Goal: Information Seeking & Learning: Learn about a topic

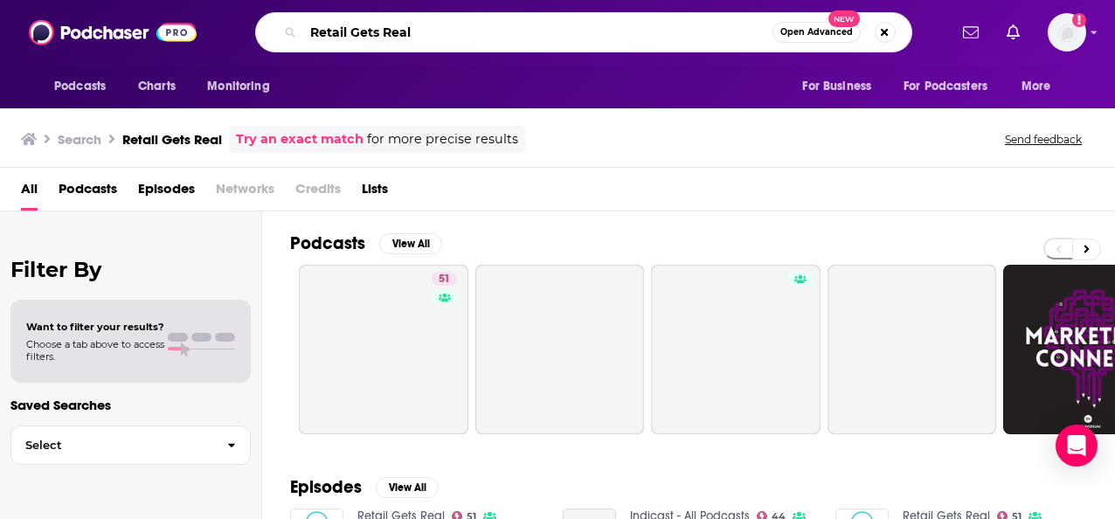
drag, startPoint x: 483, startPoint y: 23, endPoint x: 294, endPoint y: 24, distance: 189.6
click at [294, 24] on div "Retail Gets Real Open Advanced New" at bounding box center [583, 32] width 657 height 40
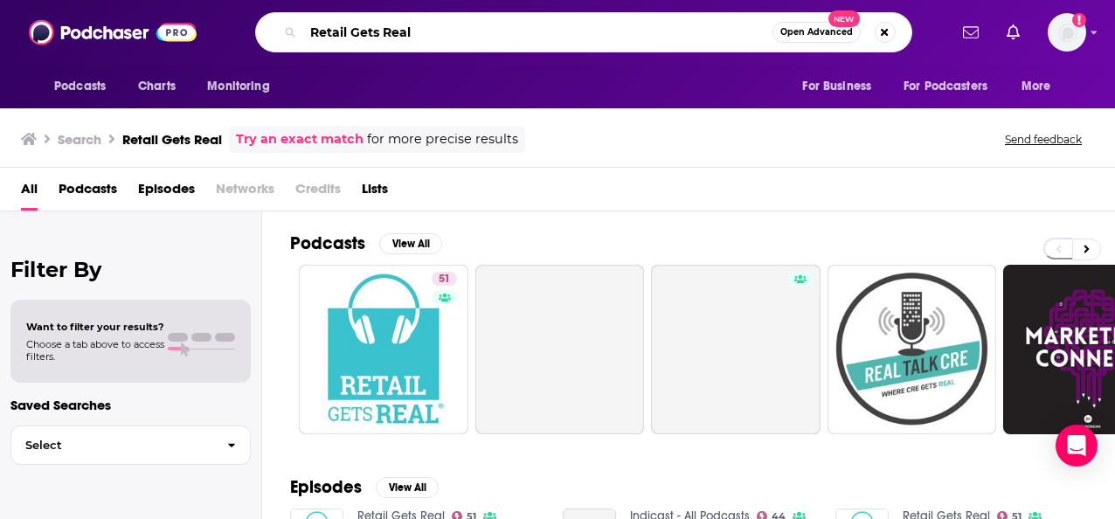
paste input "Digiday:"
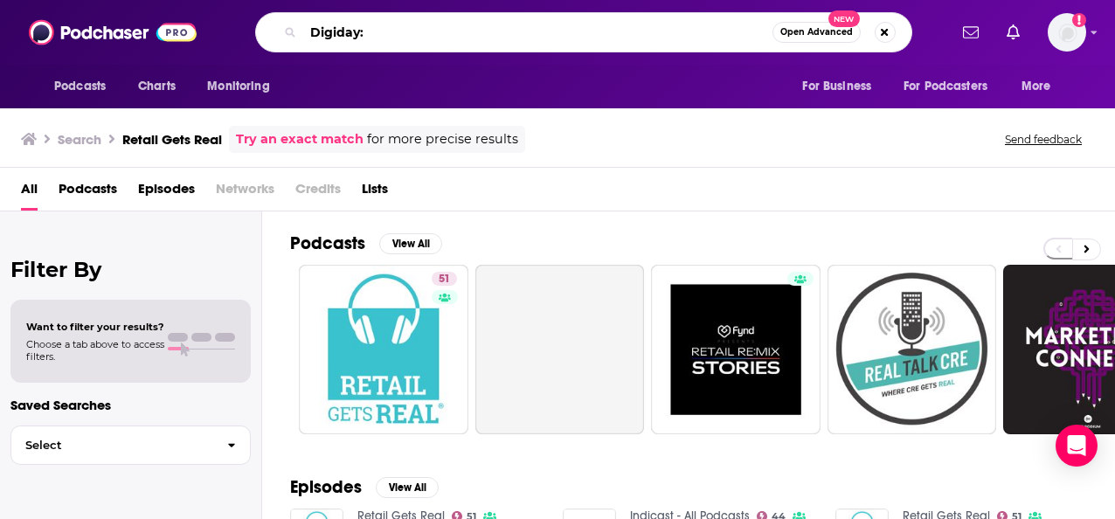
type input "Digiday:"
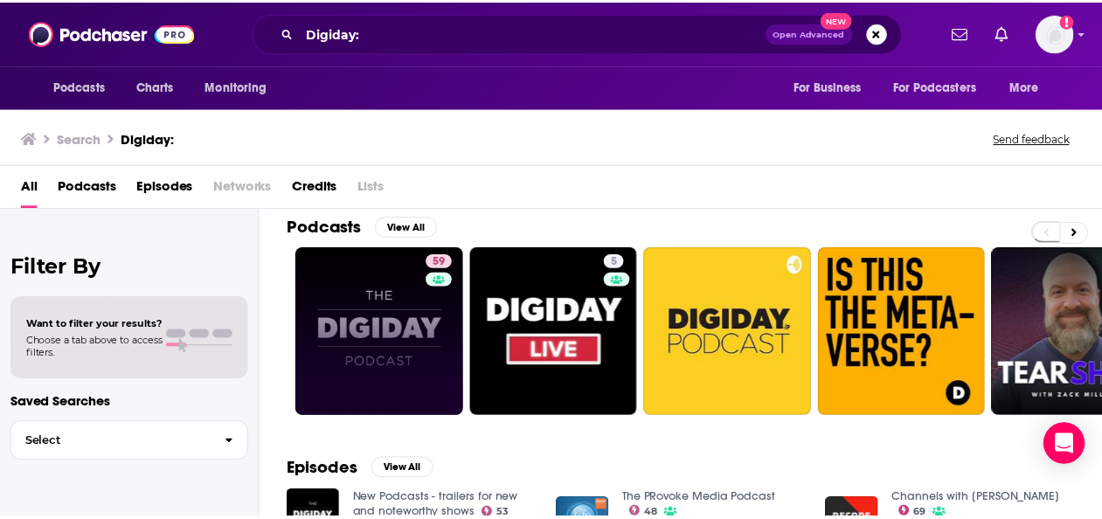
scroll to position [9, 0]
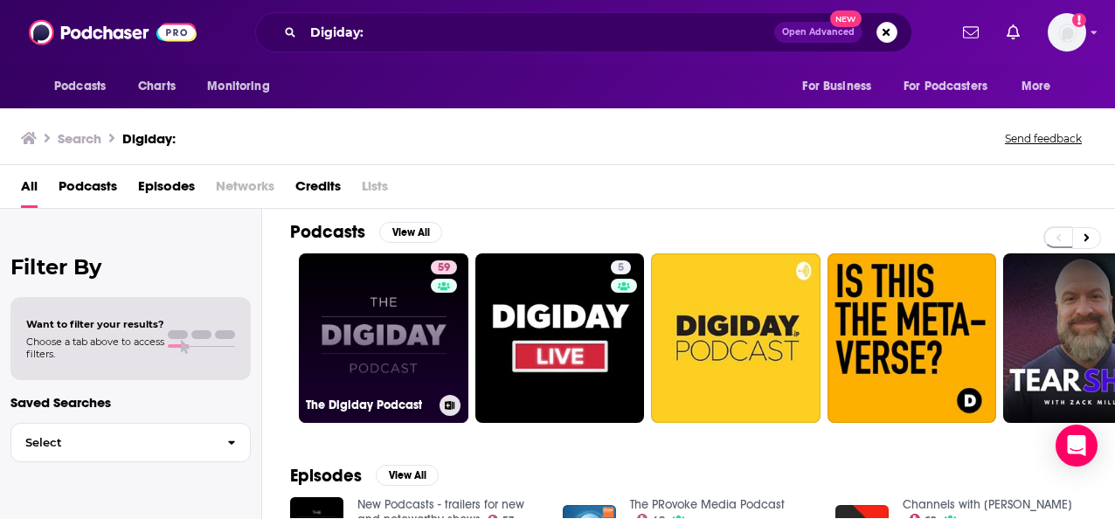
click at [389, 330] on link "59 The Digiday Podcast" at bounding box center [383, 337] width 169 height 169
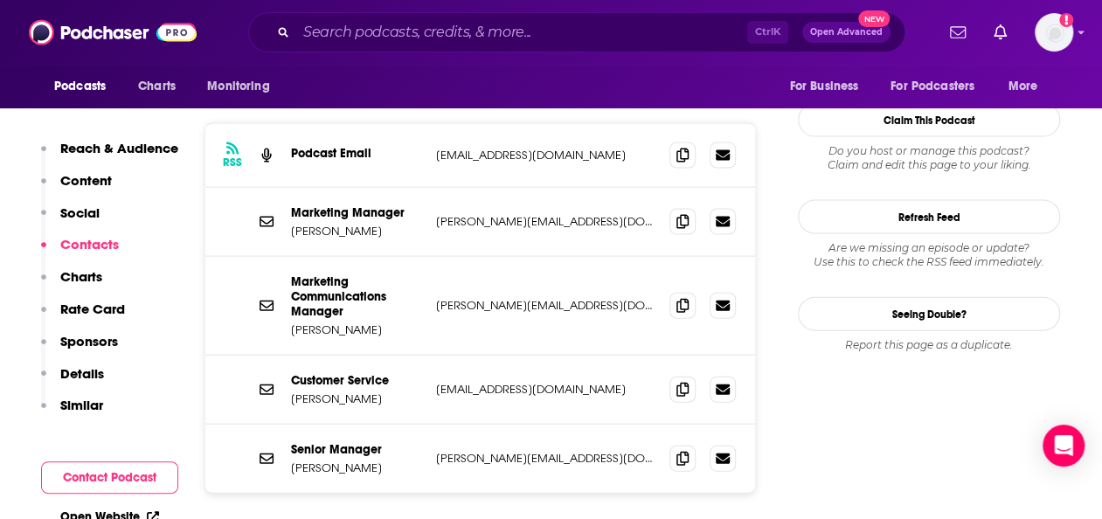
scroll to position [1784, 0]
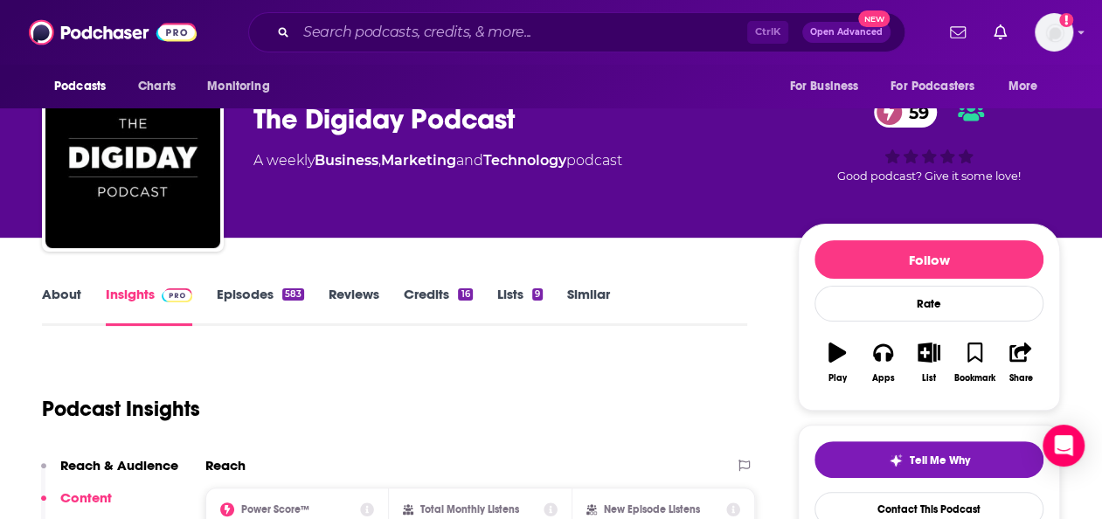
scroll to position [0, 0]
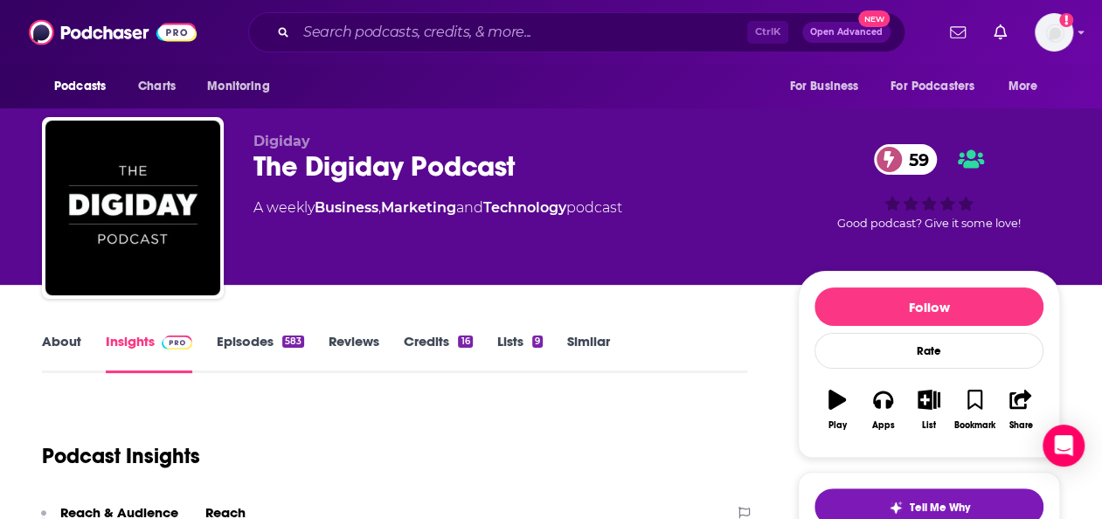
click at [64, 335] on link "About" at bounding box center [61, 353] width 39 height 40
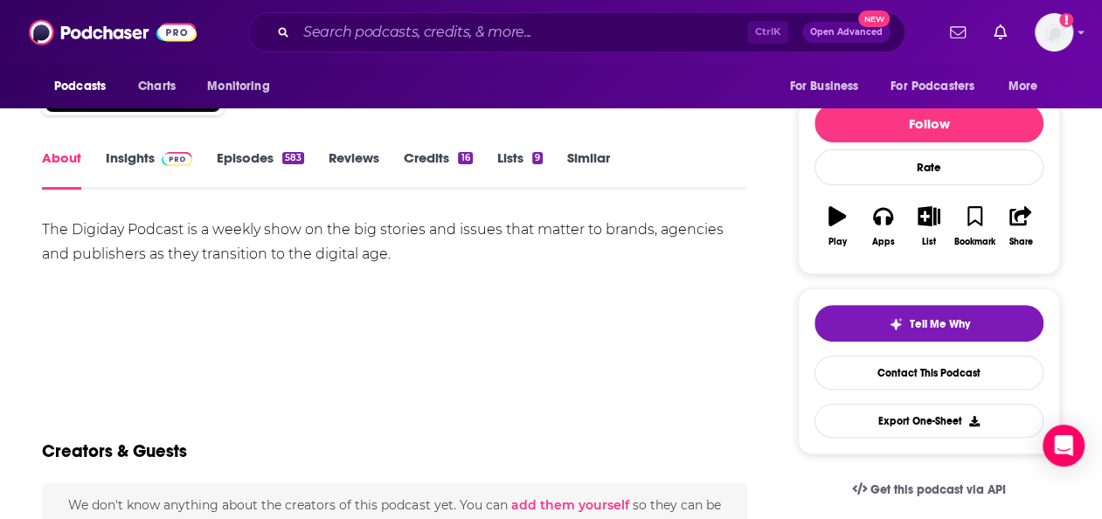
scroll to position [182, 0]
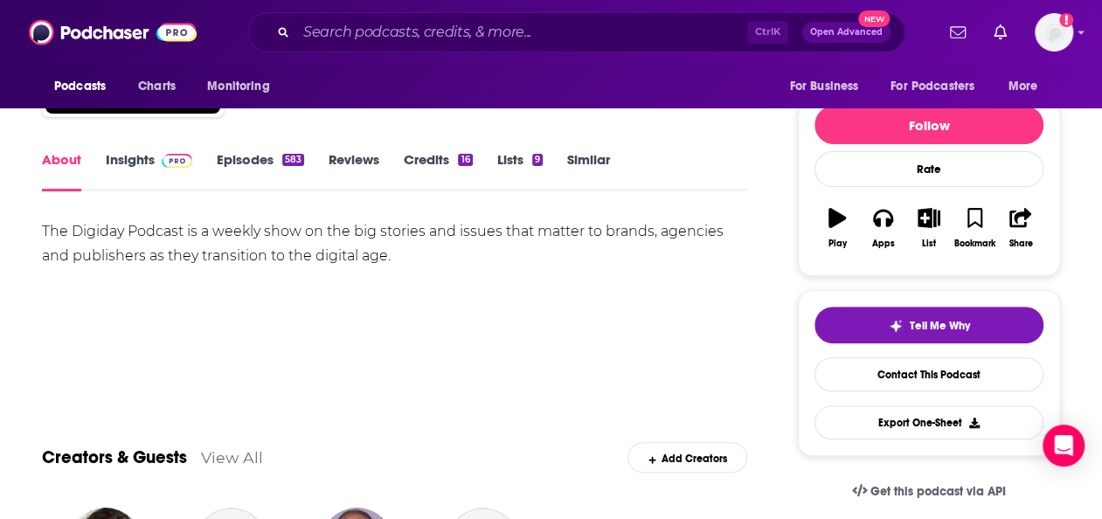
click at [266, 164] on link "Episodes 583" at bounding box center [260, 171] width 87 height 40
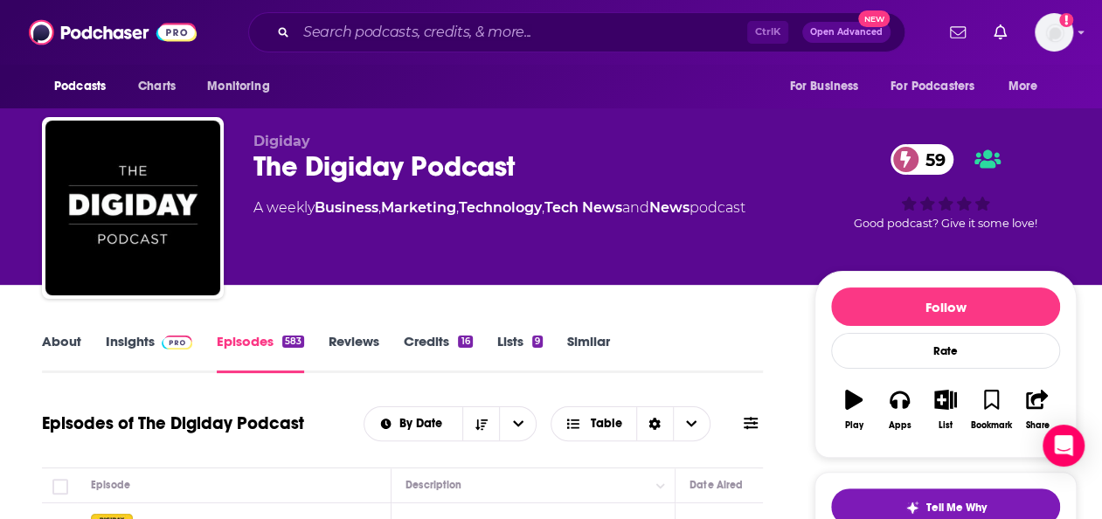
click at [147, 354] on link "Insights" at bounding box center [149, 353] width 86 height 40
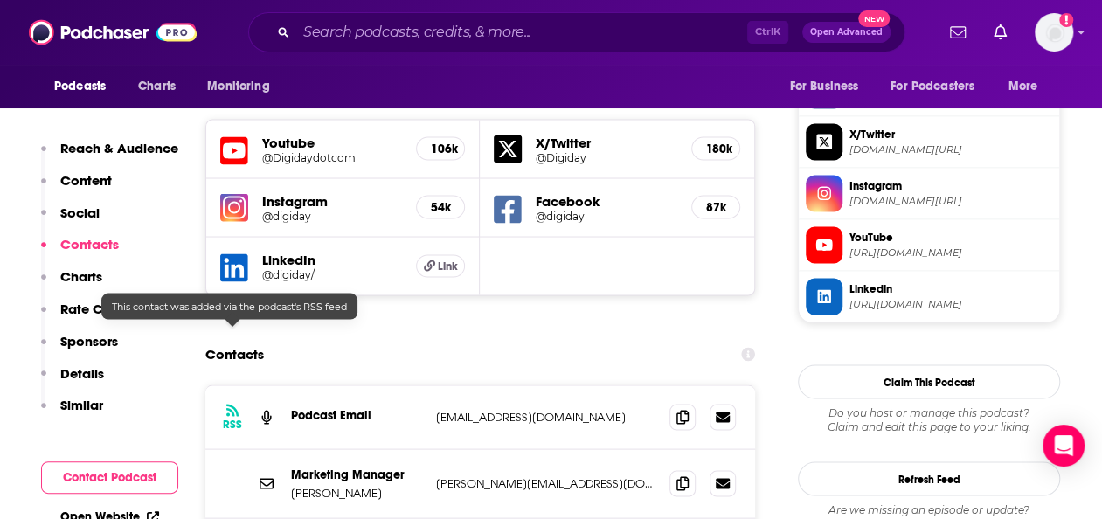
scroll to position [1644, 0]
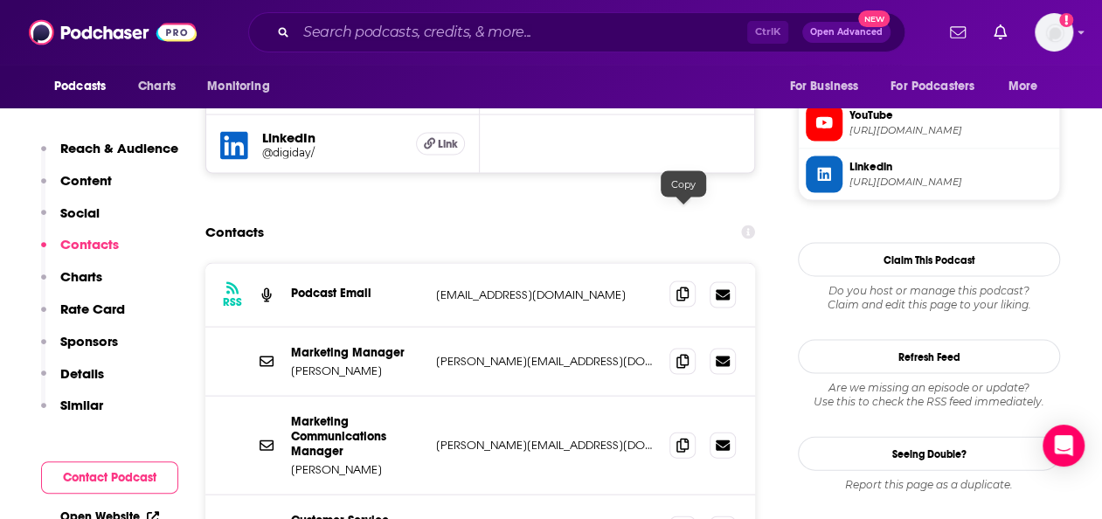
click at [683, 287] on icon at bounding box center [682, 294] width 12 height 14
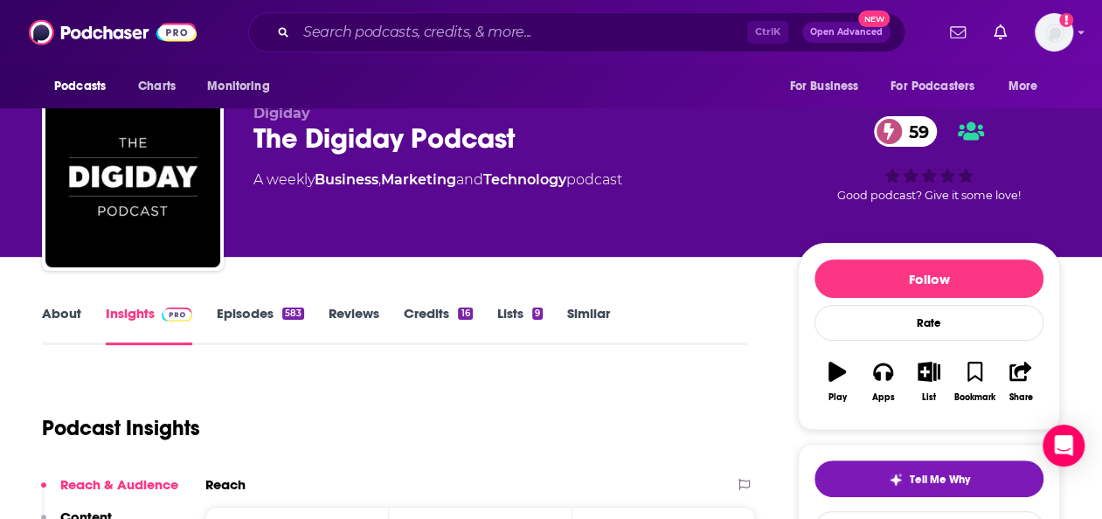
scroll to position [0, 0]
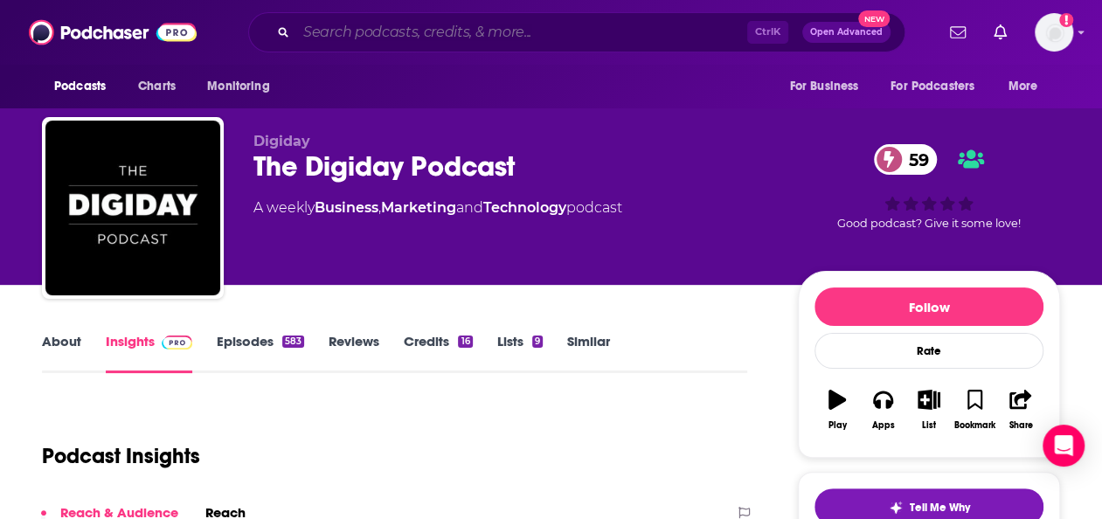
click at [648, 42] on input "Search podcasts, credits, & more..." at bounding box center [521, 32] width 451 height 28
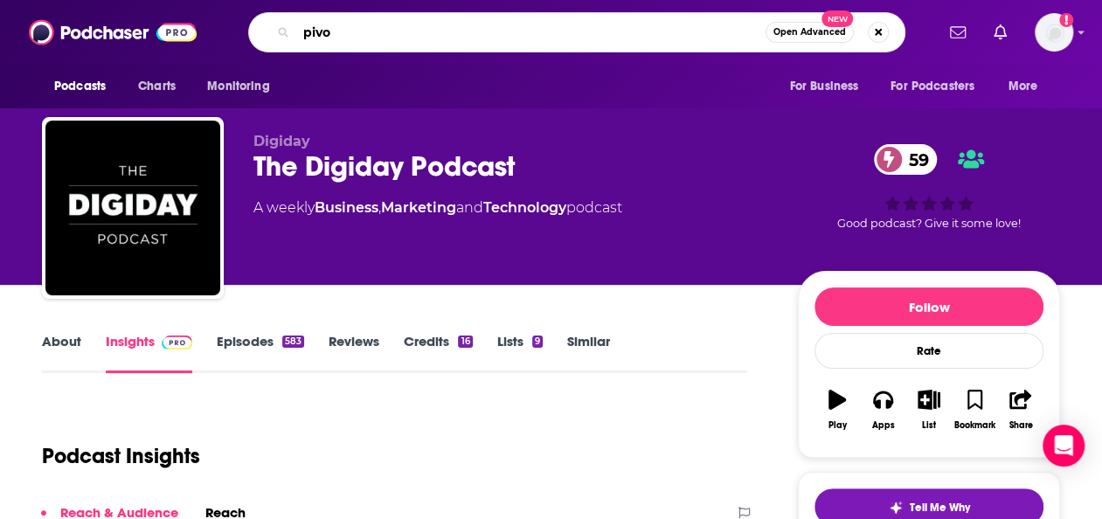
type input "pivot"
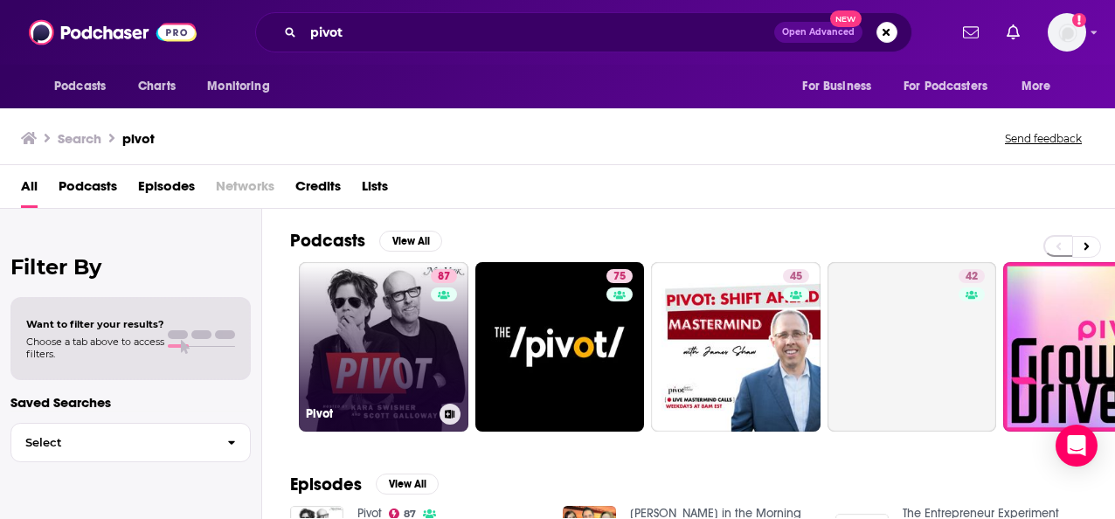
click at [377, 356] on link "87 Pivot" at bounding box center [383, 346] width 169 height 169
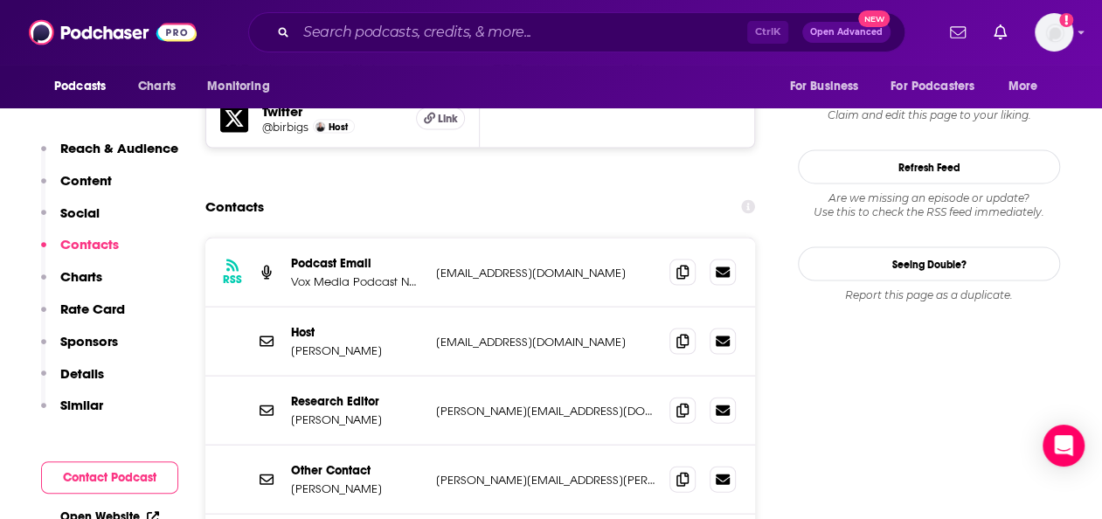
scroll to position [1637, 0]
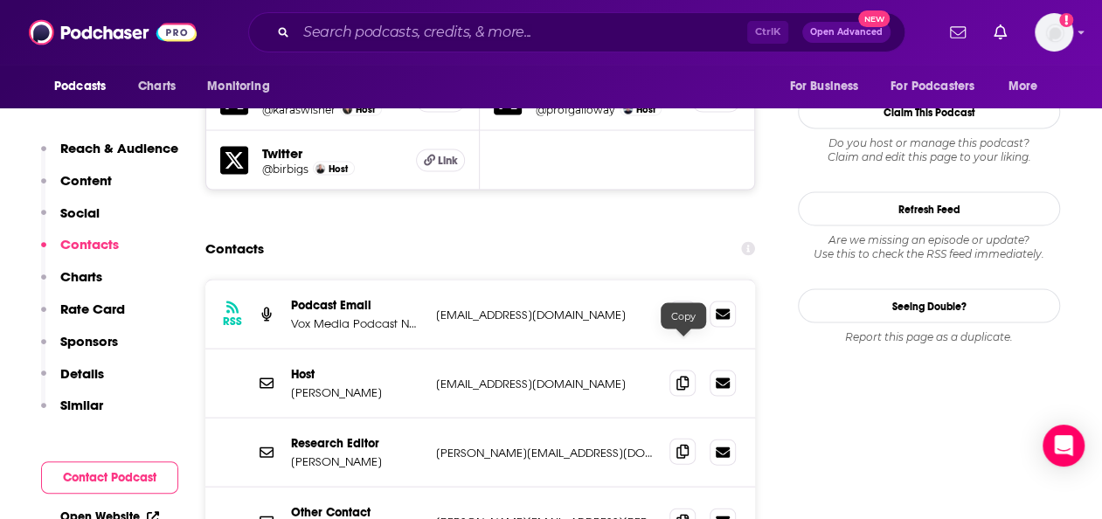
click at [681, 444] on icon at bounding box center [682, 451] width 12 height 14
click at [689, 300] on span at bounding box center [682, 313] width 26 height 26
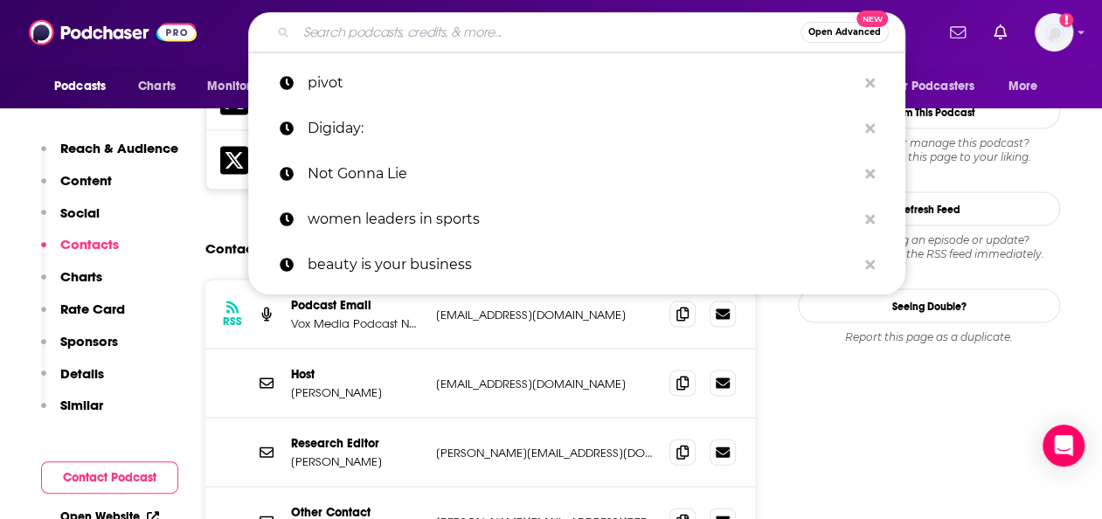
click at [529, 23] on input "Search podcasts, credits, & more..." at bounding box center [548, 32] width 504 height 28
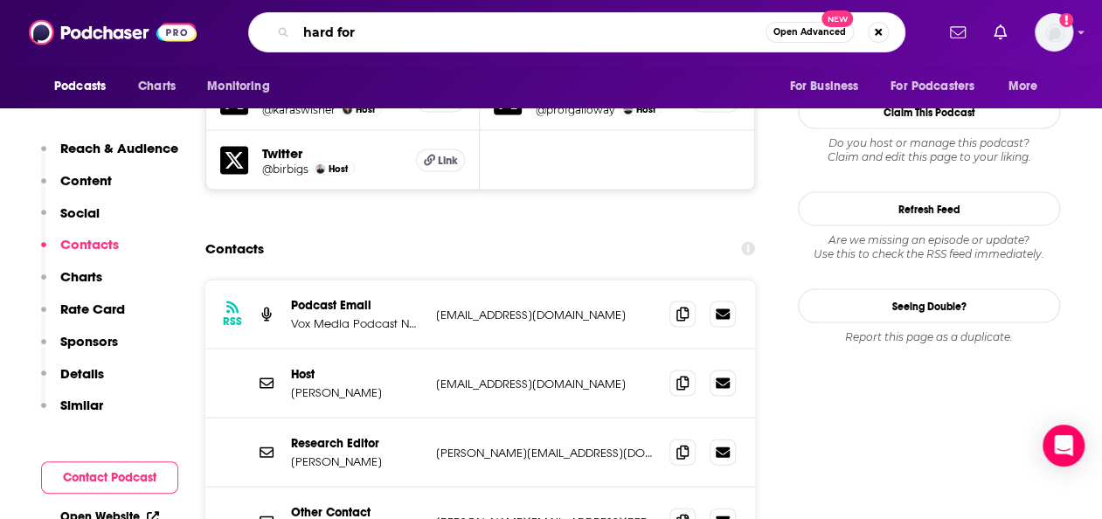
type input "hard fork"
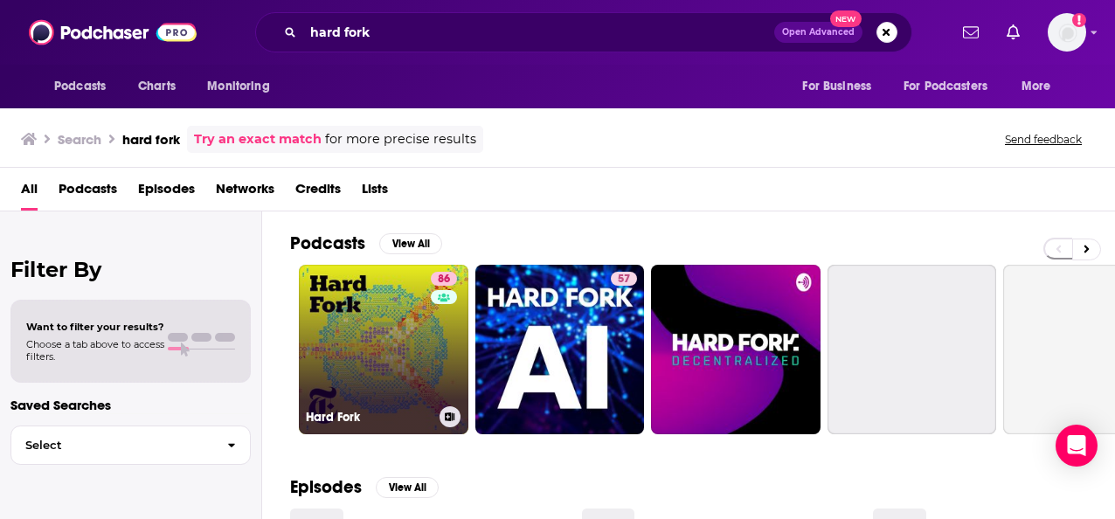
click at [409, 367] on link "86 Hard Fork" at bounding box center [383, 349] width 169 height 169
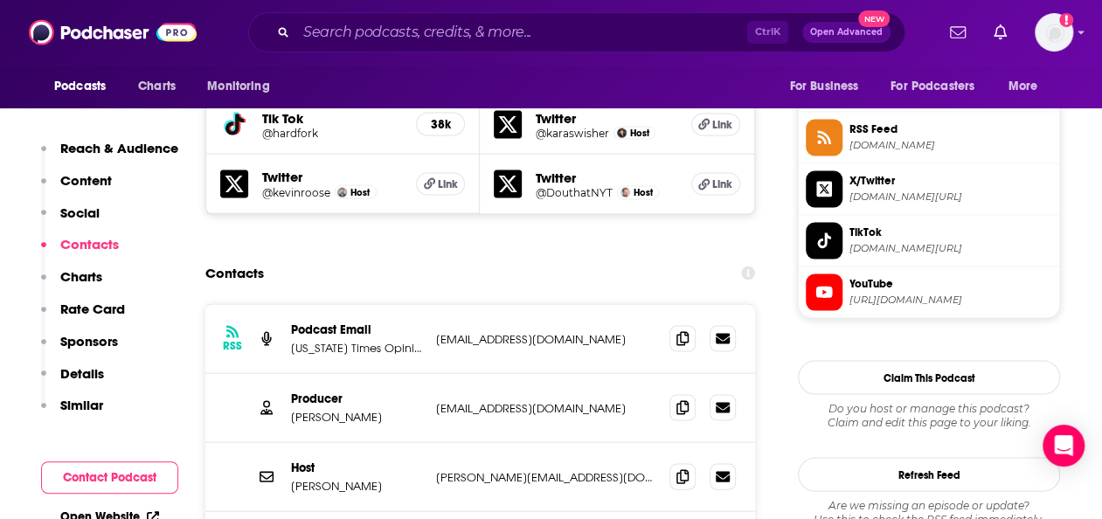
scroll to position [1634, 0]
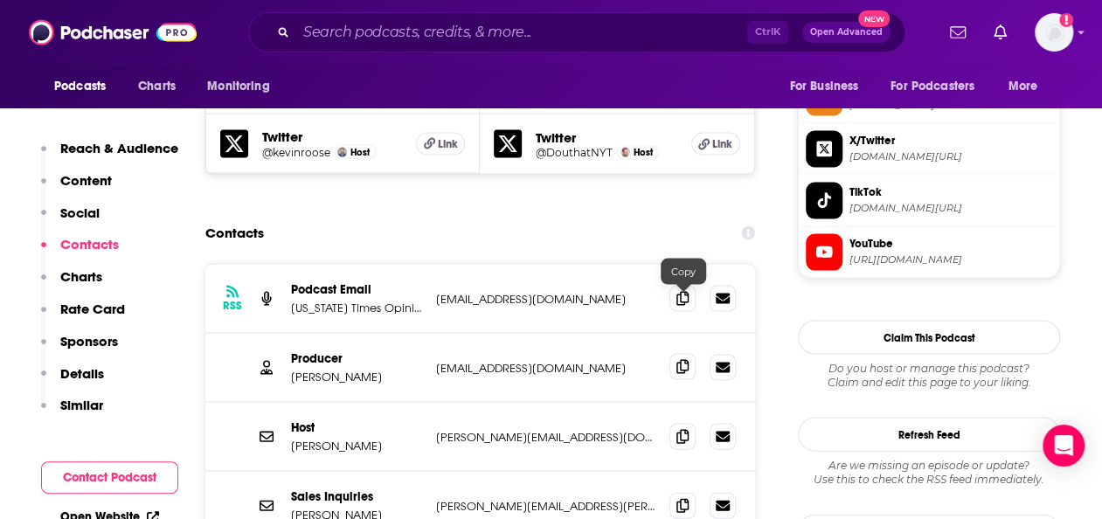
click at [683, 359] on icon at bounding box center [682, 366] width 12 height 14
drag, startPoint x: 341, startPoint y: 309, endPoint x: 292, endPoint y: 311, distance: 49.0
click at [292, 369] on p "[PERSON_NAME]" at bounding box center [356, 376] width 131 height 15
click at [444, 35] on input "Search podcasts, credits, & more..." at bounding box center [521, 32] width 451 height 28
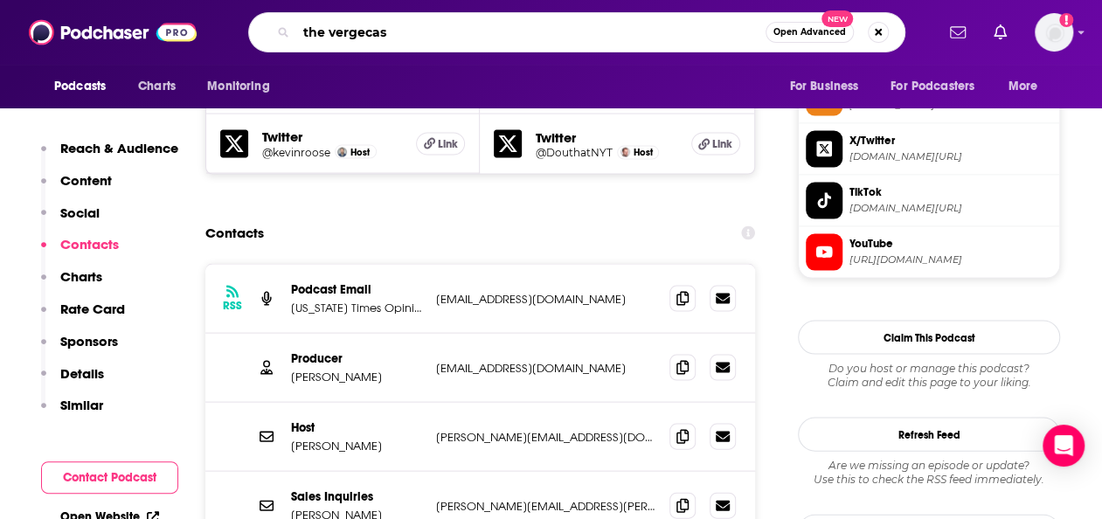
type input "the vergecast"
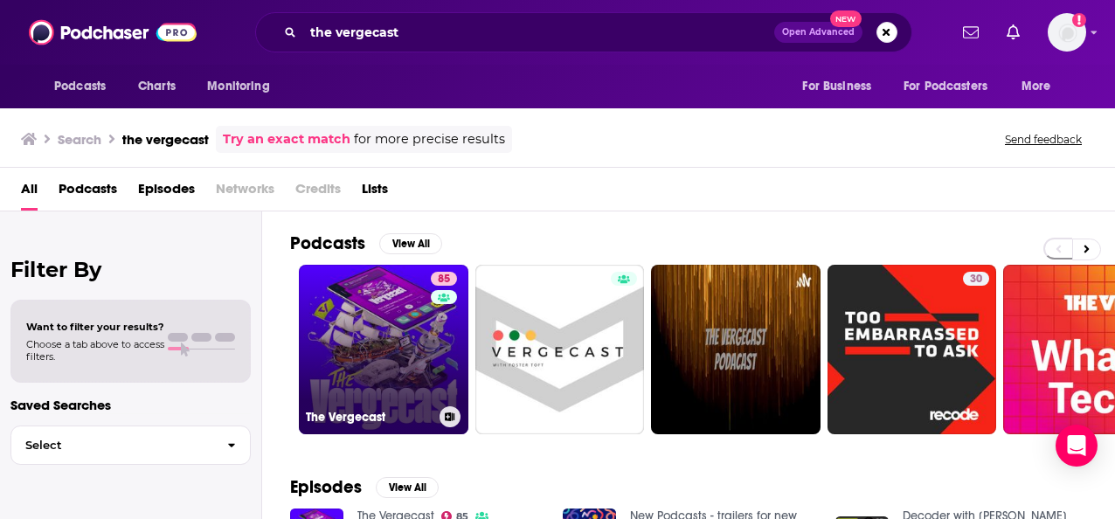
click at [424, 346] on link "85 The Vergecast" at bounding box center [383, 349] width 169 height 169
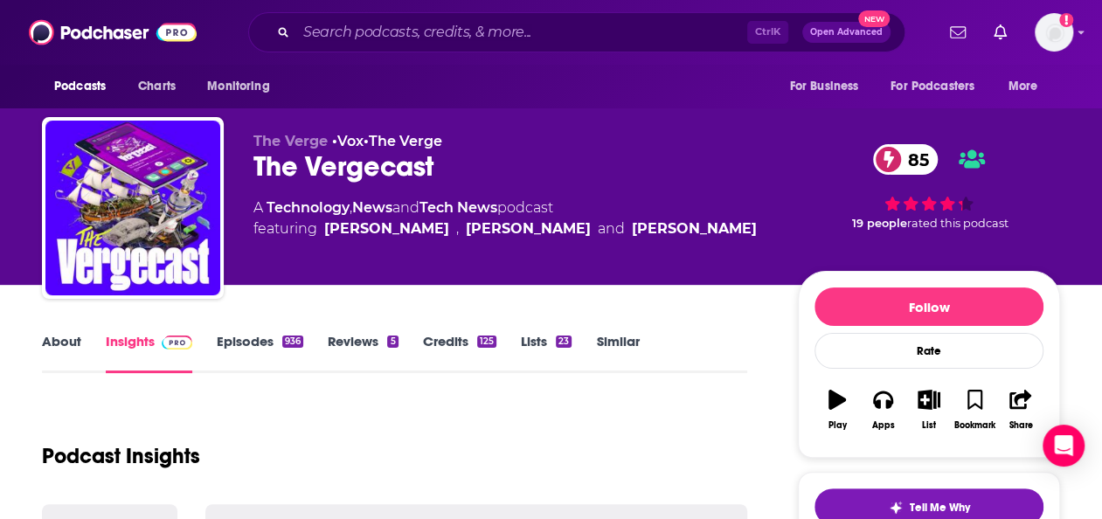
click at [259, 346] on link "Episodes 936" at bounding box center [260, 353] width 86 height 40
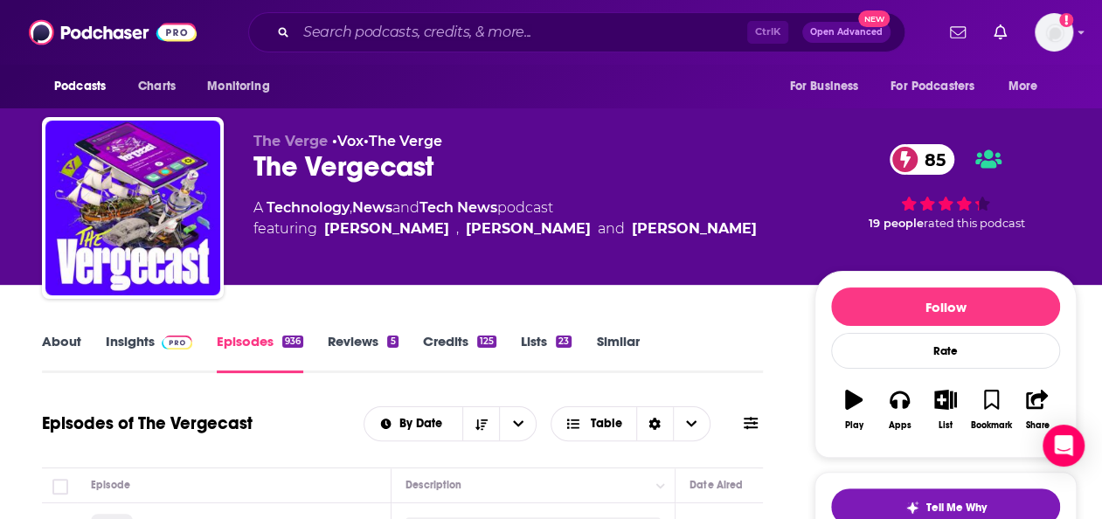
click at [162, 345] on img at bounding box center [177, 342] width 31 height 14
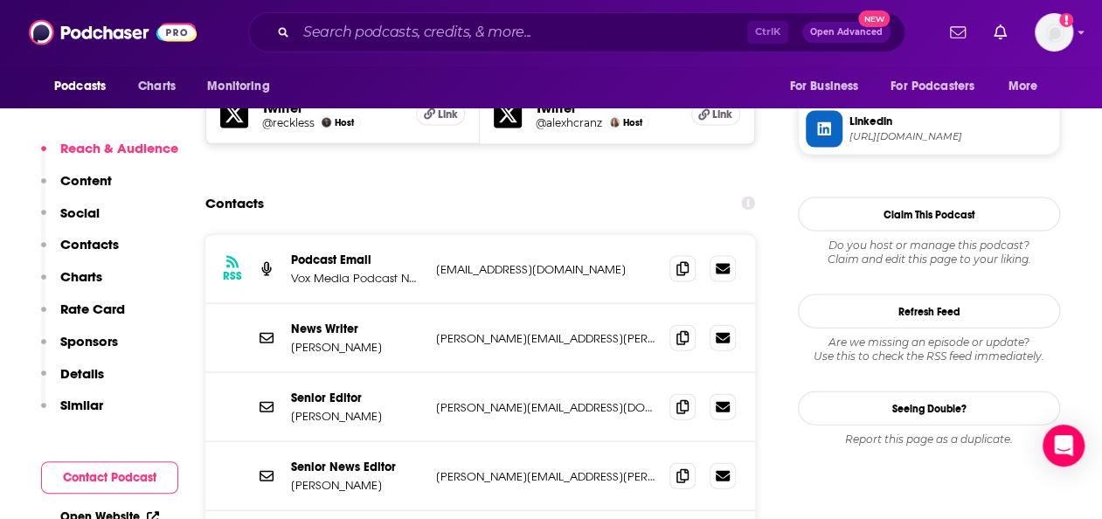
scroll to position [1707, 0]
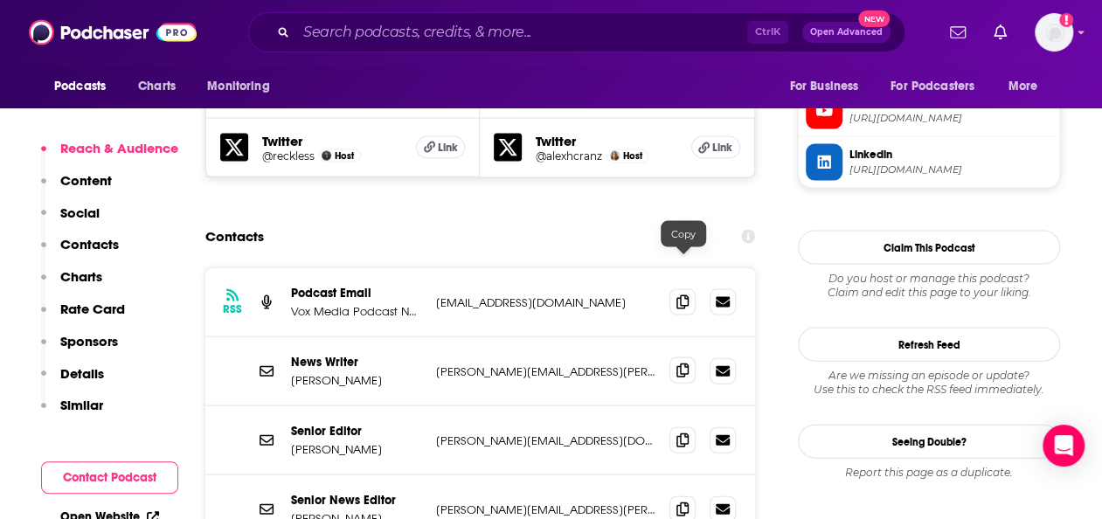
click at [680, 363] on icon at bounding box center [682, 370] width 12 height 14
click at [680, 294] on icon at bounding box center [682, 301] width 12 height 14
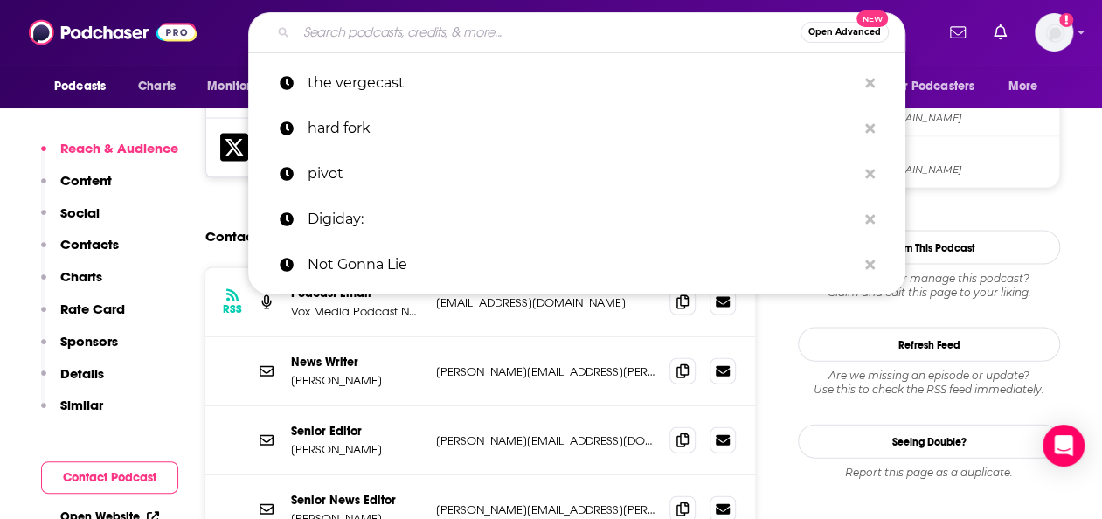
click at [582, 24] on input "Search podcasts, credits, & more..." at bounding box center [548, 32] width 504 height 28
paste input "Offline with [PERSON_NAME]"
type input "Offline with [PERSON_NAME]"
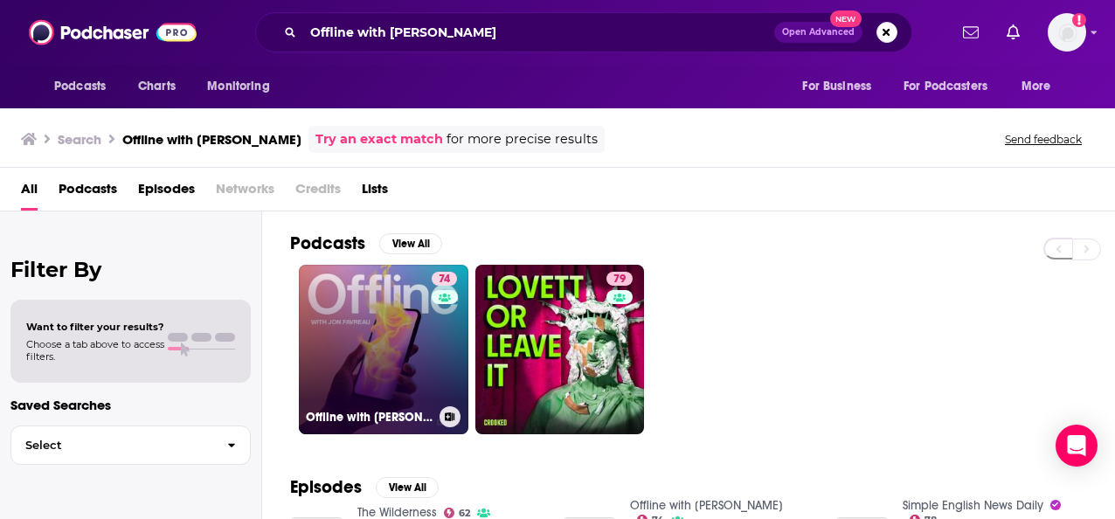
click at [411, 337] on link "74 Offline with [PERSON_NAME]" at bounding box center [383, 349] width 169 height 169
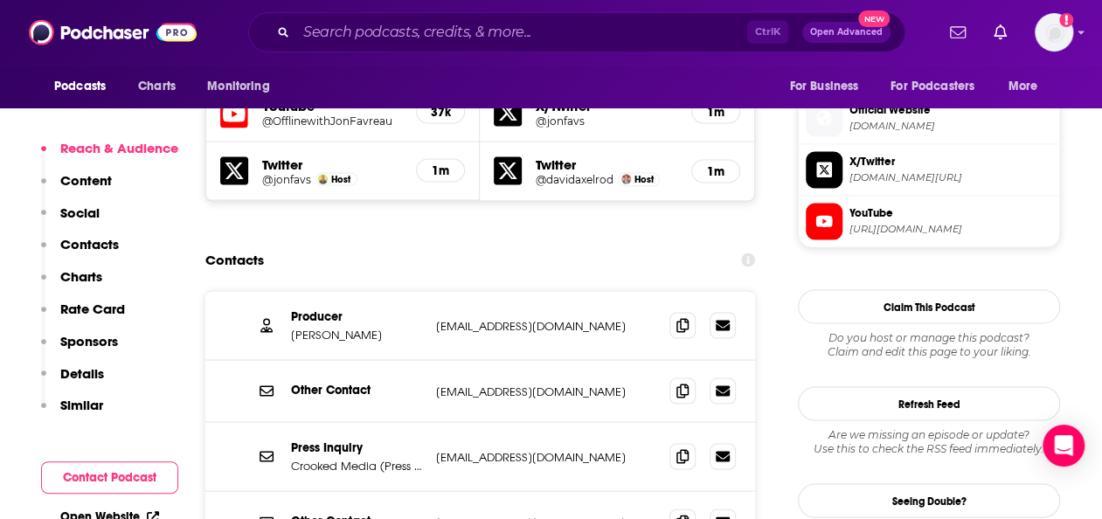
scroll to position [1587, 0]
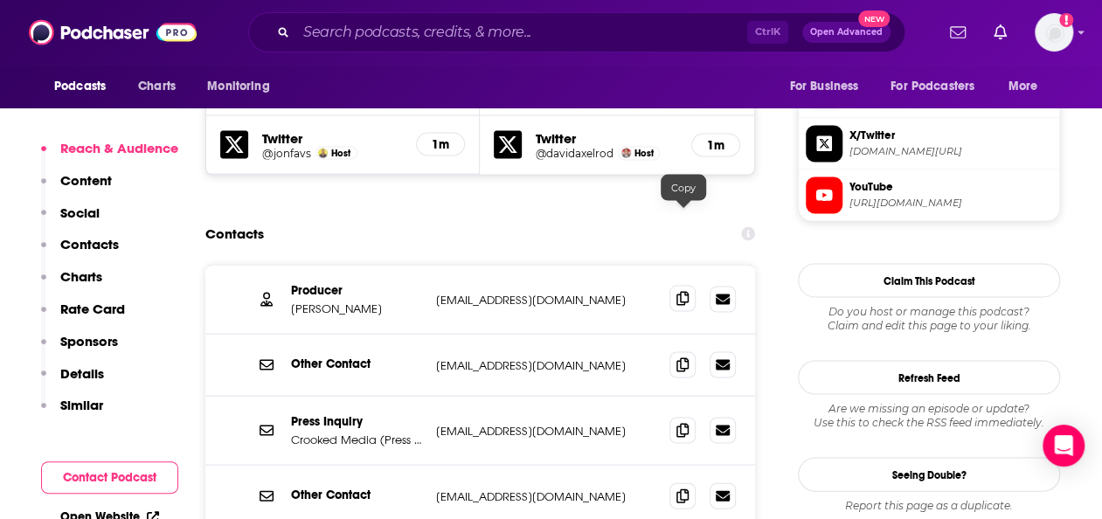
click at [683, 291] on icon at bounding box center [682, 298] width 12 height 14
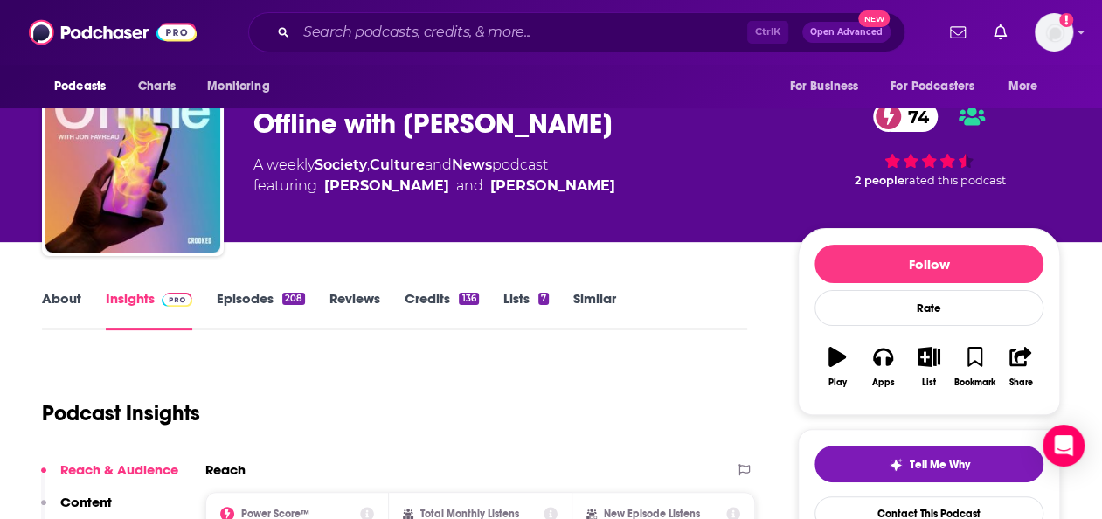
scroll to position [0, 0]
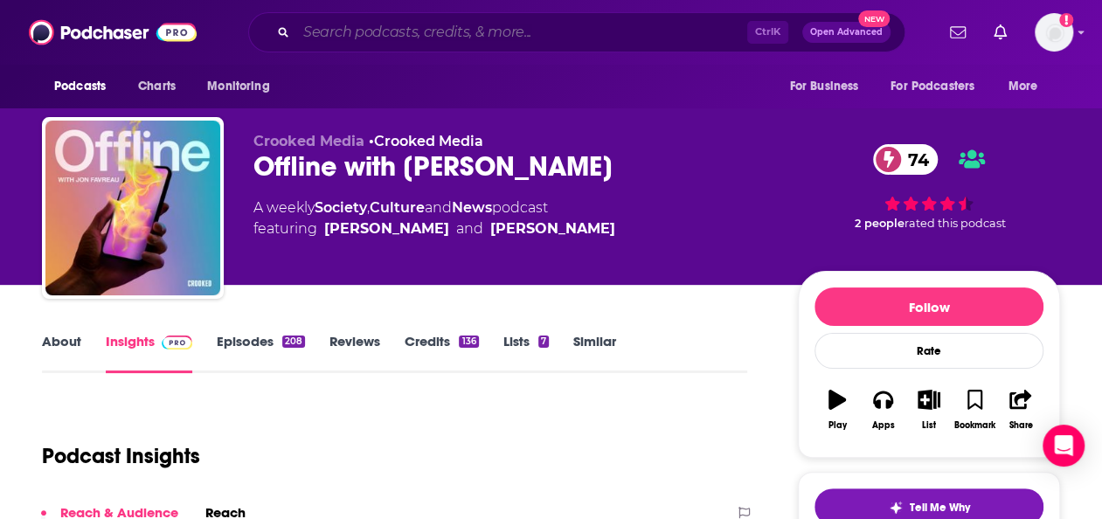
click at [554, 19] on input "Search podcasts, credits, & more..." at bounding box center [521, 32] width 451 height 28
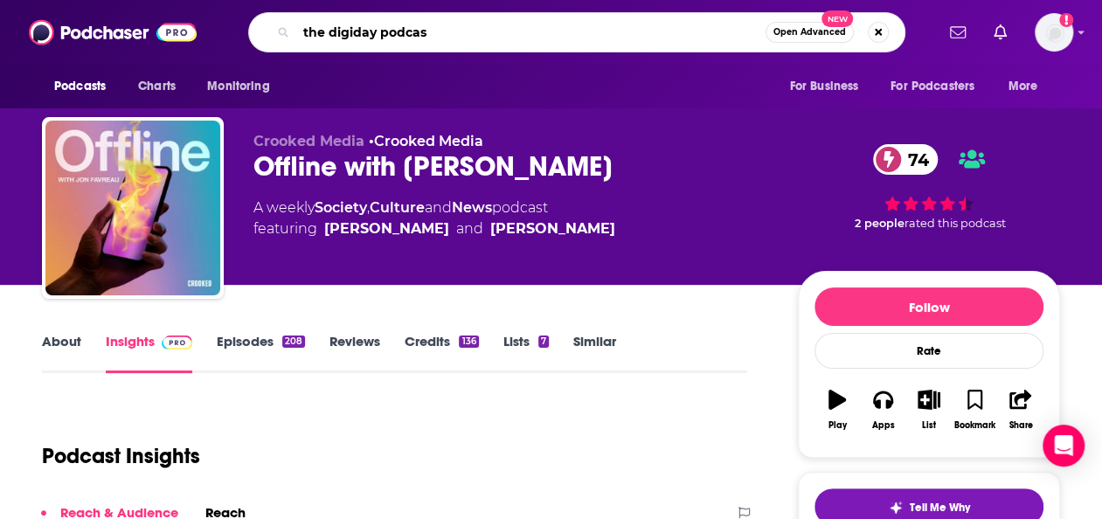
type input "the digiday podcast"
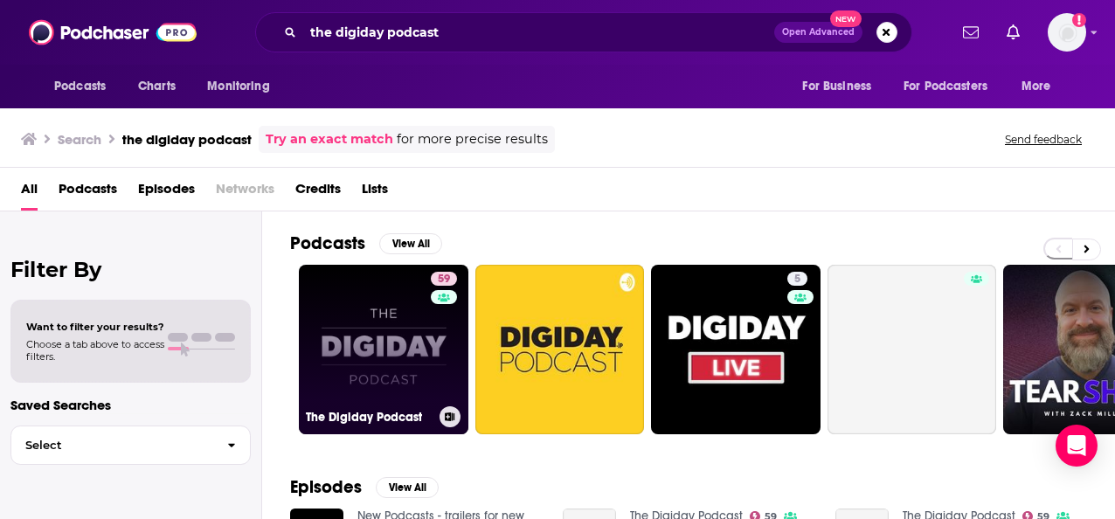
click at [374, 367] on link "59 The Digiday Podcast" at bounding box center [383, 349] width 169 height 169
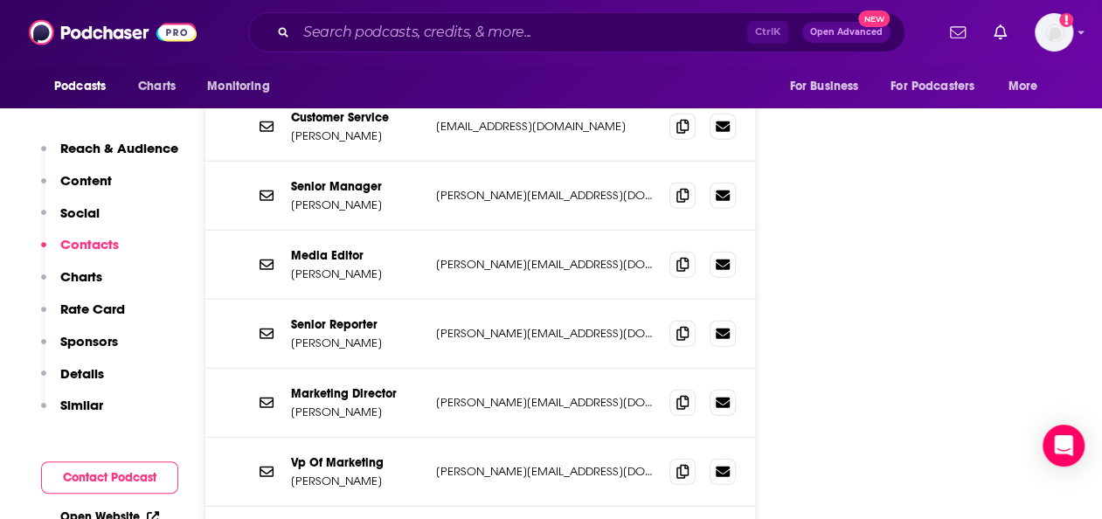
scroll to position [2023, 0]
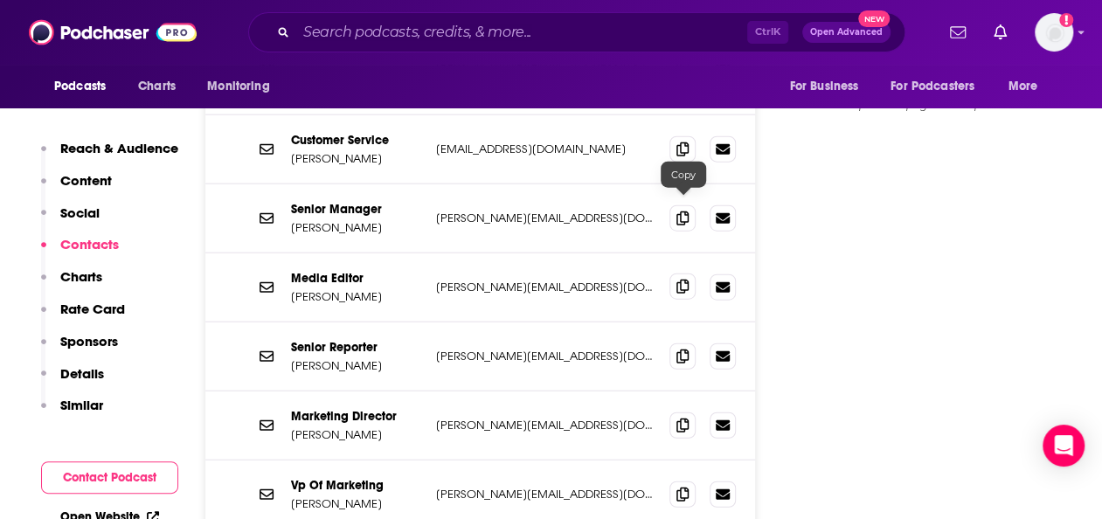
click at [683, 280] on icon at bounding box center [682, 287] width 12 height 14
click at [568, 35] on input "Search podcasts, credits, & more..." at bounding box center [521, 32] width 451 height 28
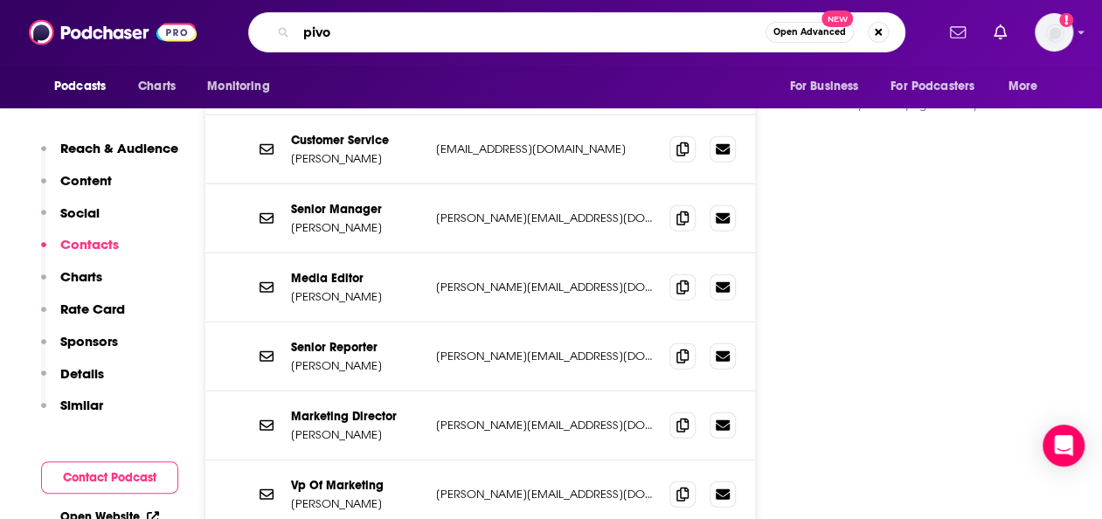
type input "pivot"
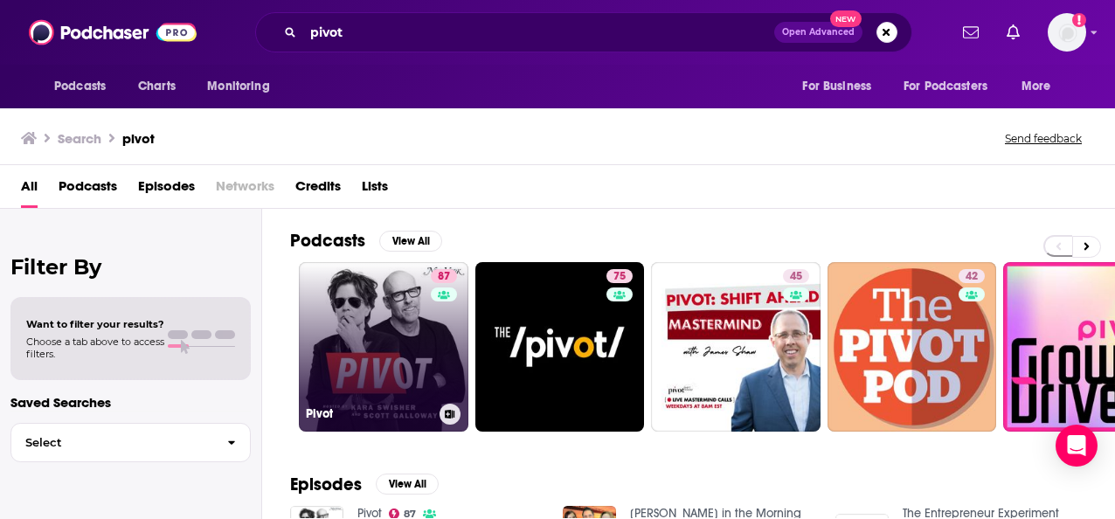
click at [398, 342] on link "87 Pivot" at bounding box center [383, 346] width 169 height 169
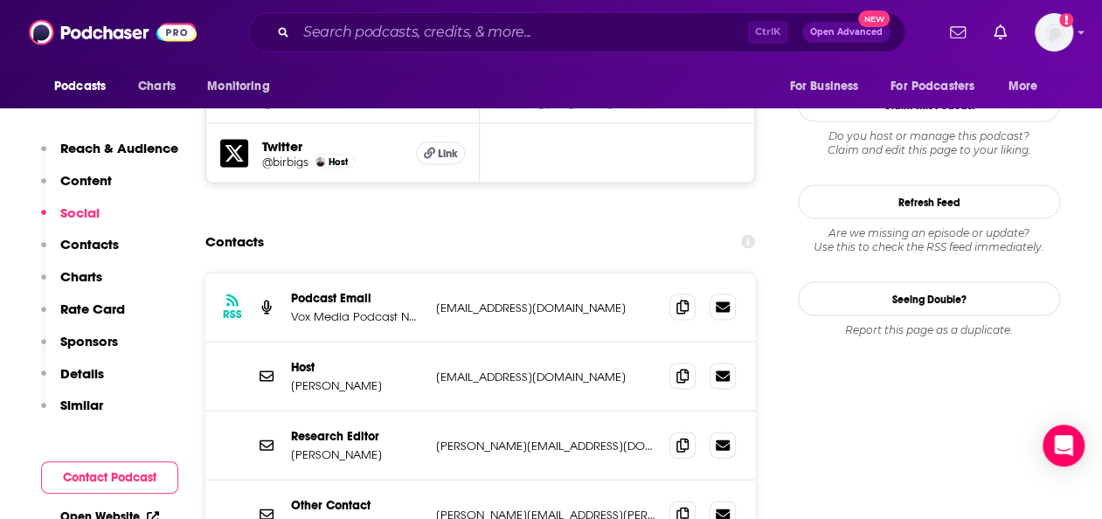
scroll to position [1668, 0]
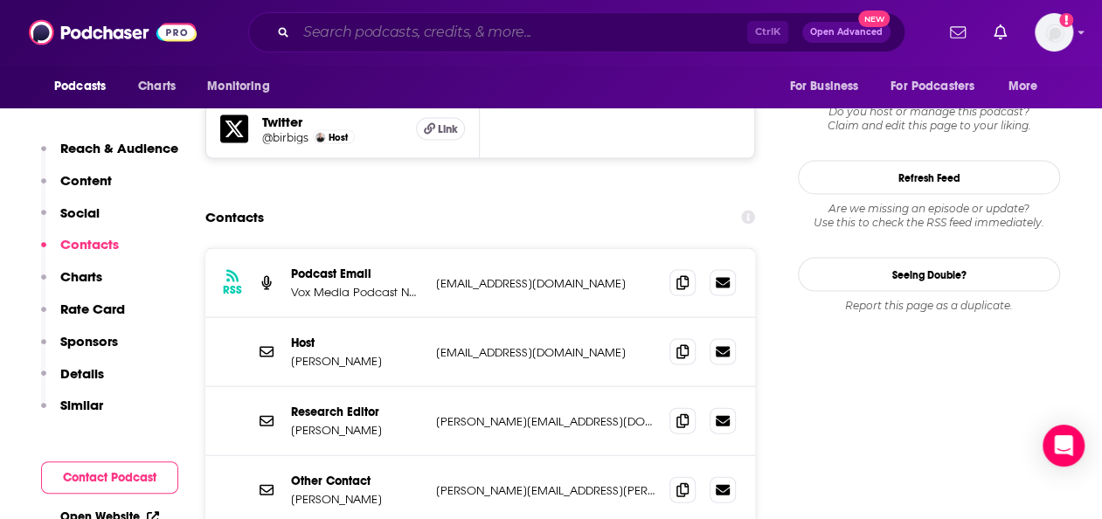
click at [473, 28] on input "Search podcasts, credits, & more..." at bounding box center [521, 32] width 451 height 28
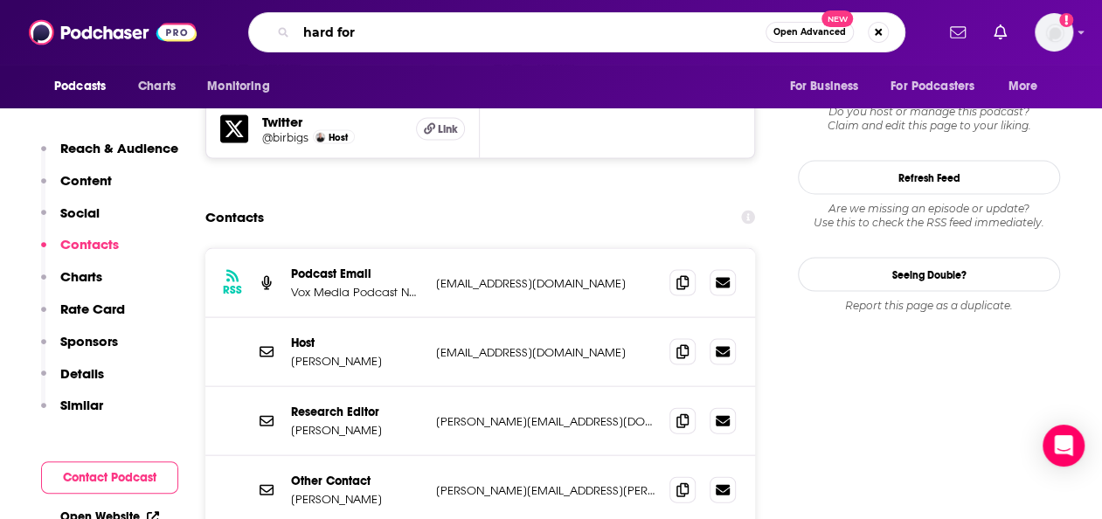
type input "hard fork"
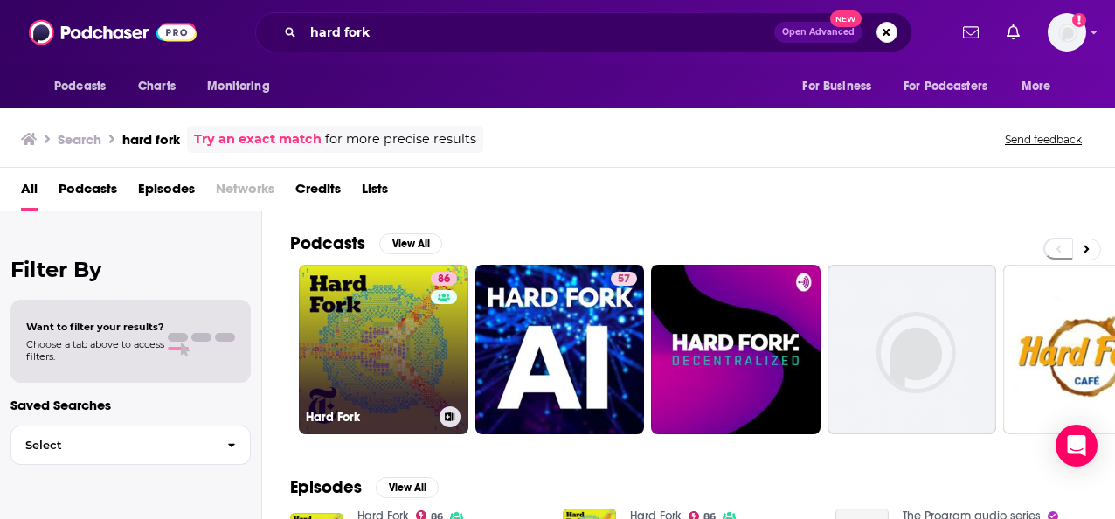
click at [376, 332] on link "86 Hard Fork" at bounding box center [383, 349] width 169 height 169
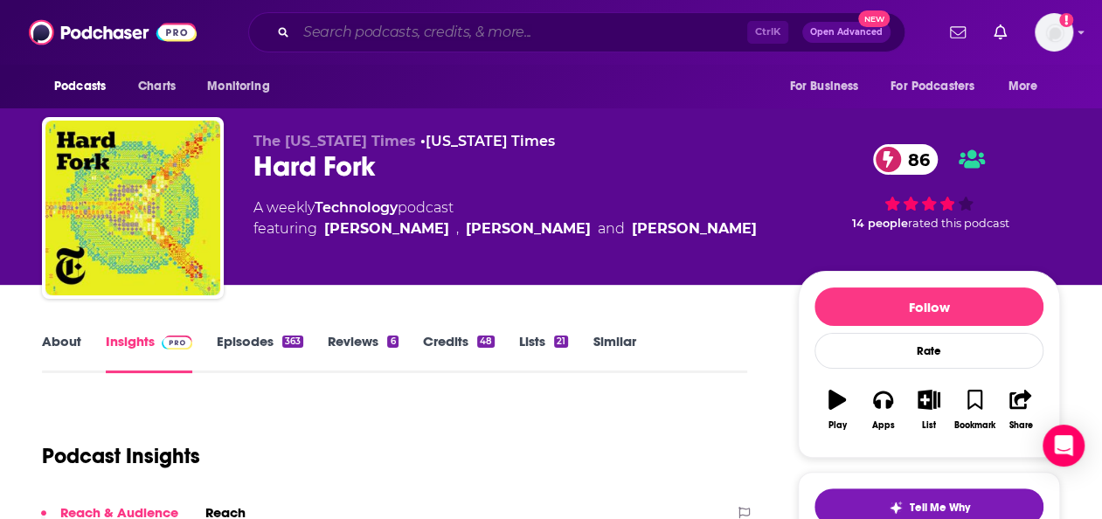
click at [481, 26] on input "Search podcasts, credits, & more..." at bounding box center [521, 32] width 451 height 28
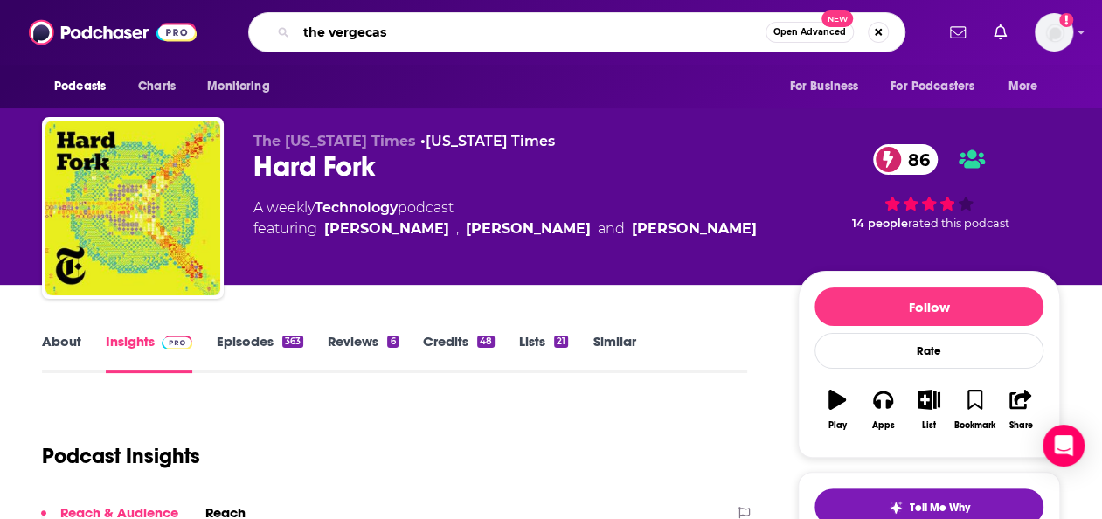
type input "the vergecast"
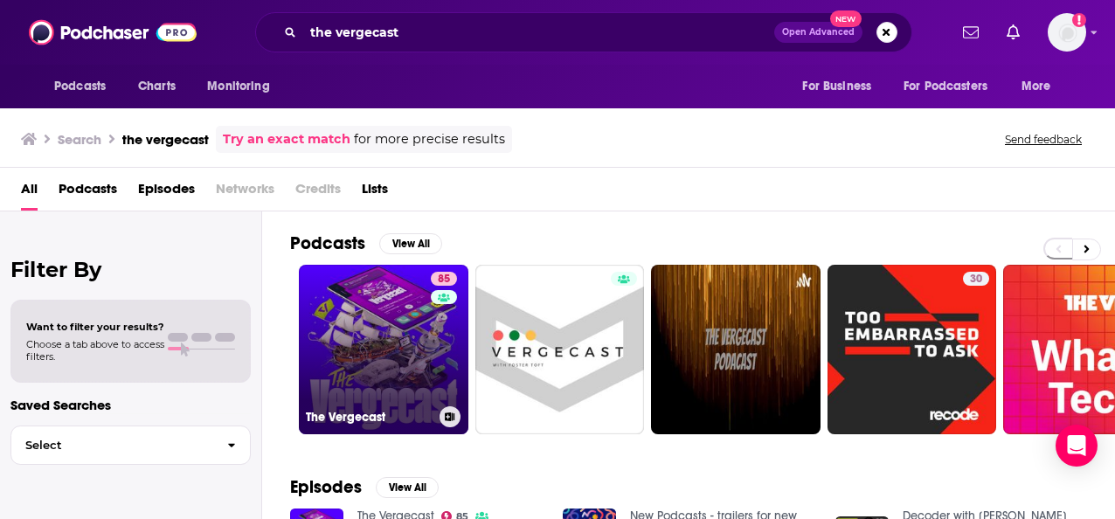
click at [382, 355] on link "85 The Vergecast" at bounding box center [383, 349] width 169 height 169
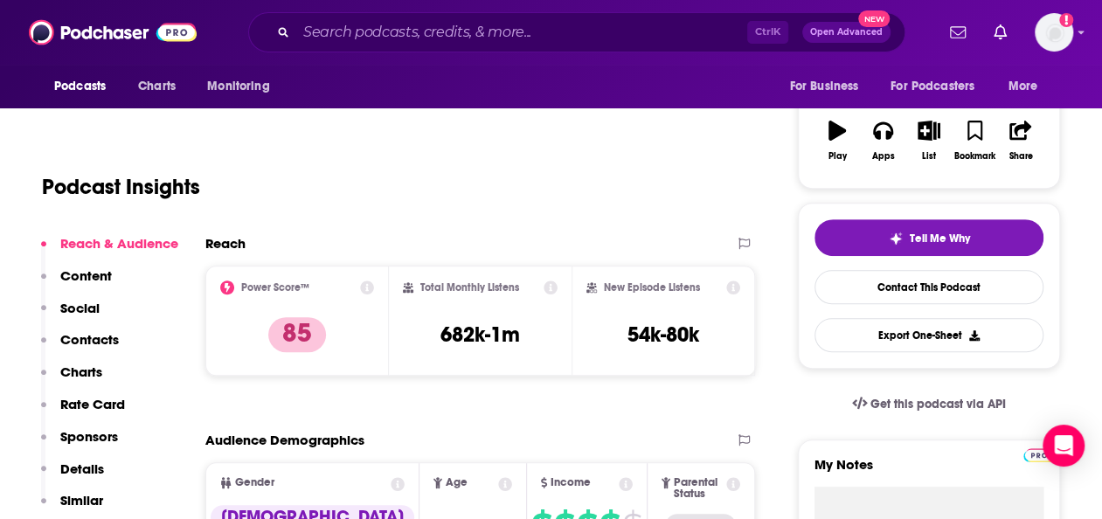
scroll to position [188, 0]
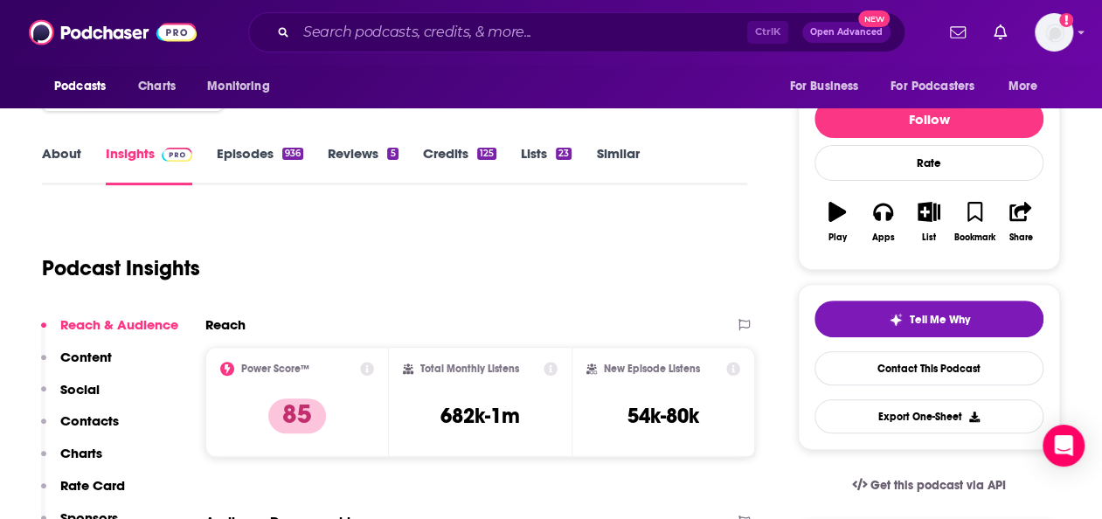
click at [252, 164] on link "Episodes 936" at bounding box center [260, 165] width 86 height 40
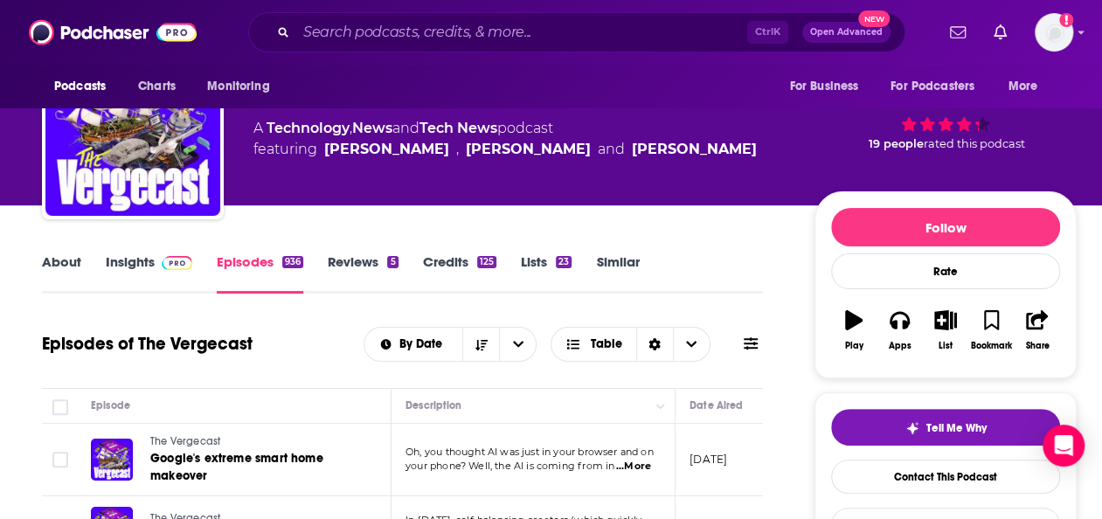
scroll to position [79, 0]
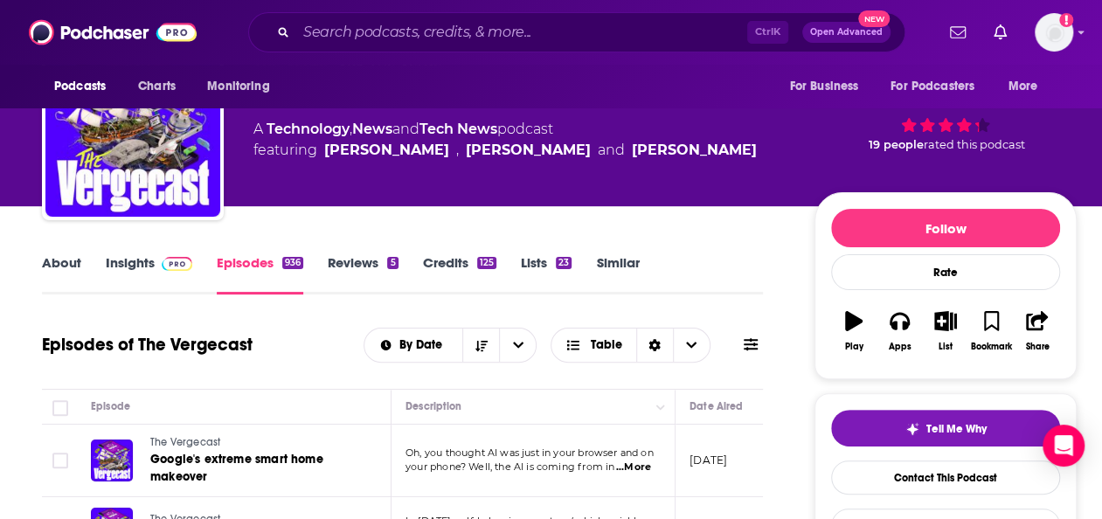
click at [147, 258] on link "Insights" at bounding box center [149, 274] width 86 height 40
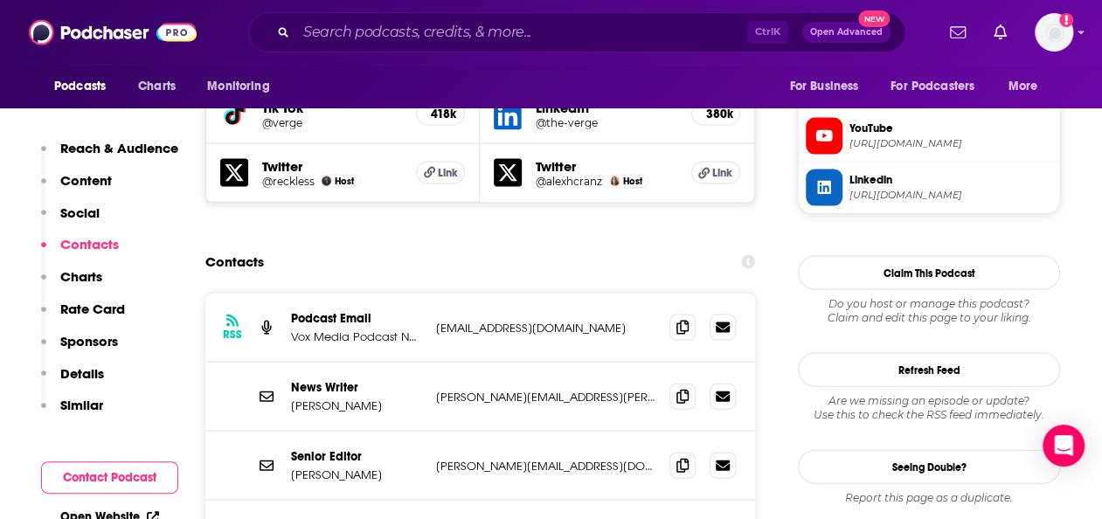
scroll to position [1746, 0]
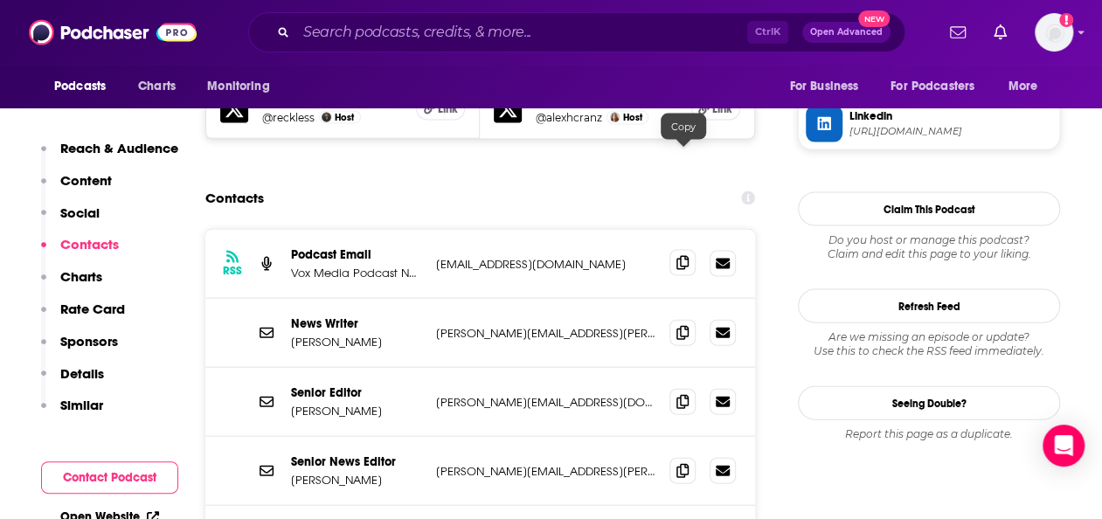
click at [688, 256] on icon at bounding box center [682, 263] width 12 height 14
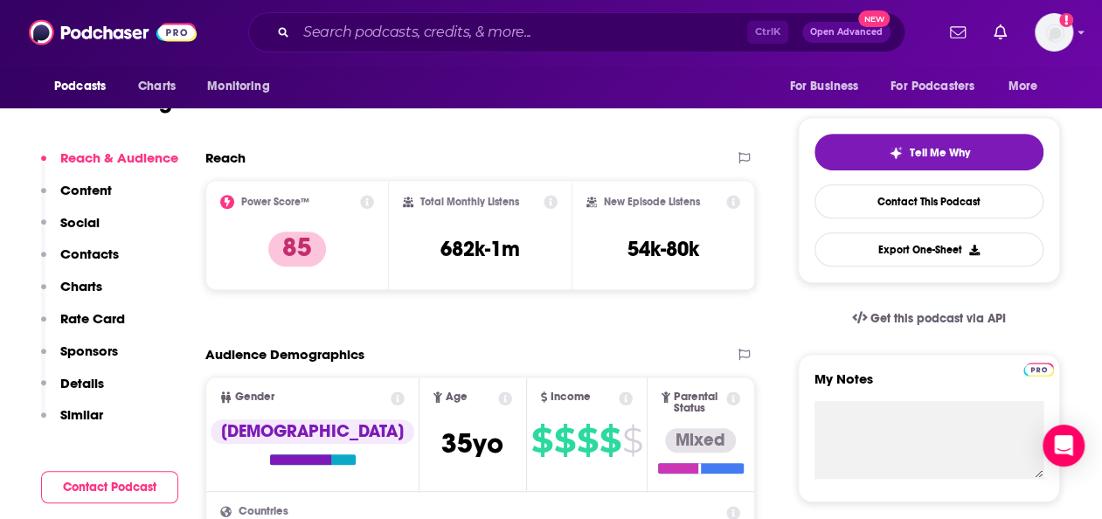
scroll to position [0, 0]
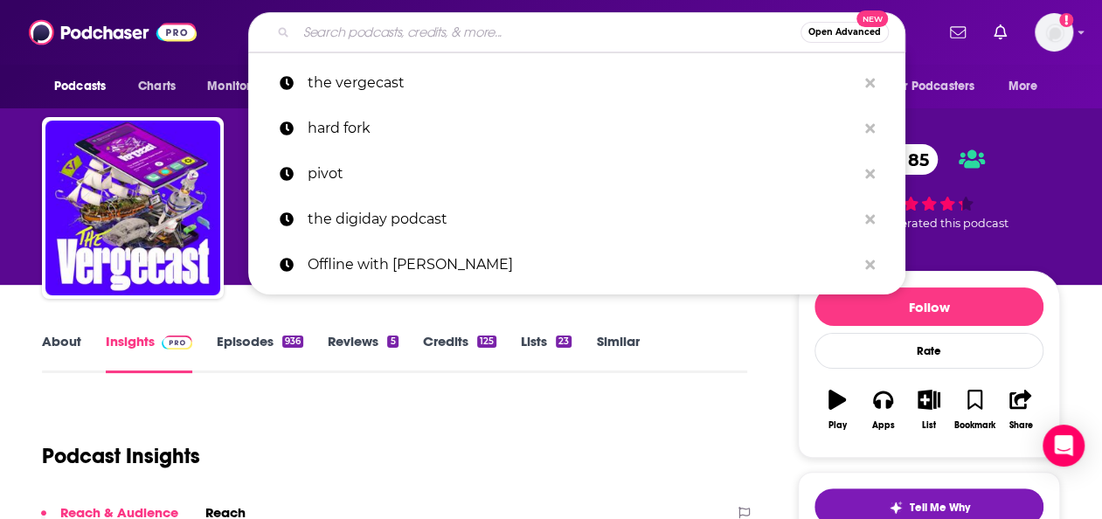
click at [629, 22] on input "Search podcasts, credits, & more..." at bounding box center [548, 32] width 504 height 28
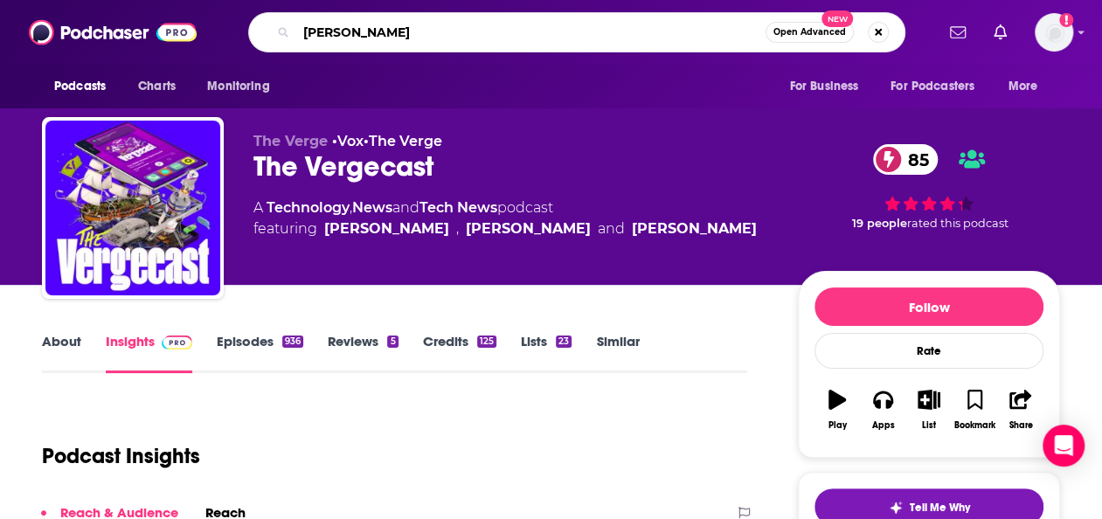
type input "crooked"
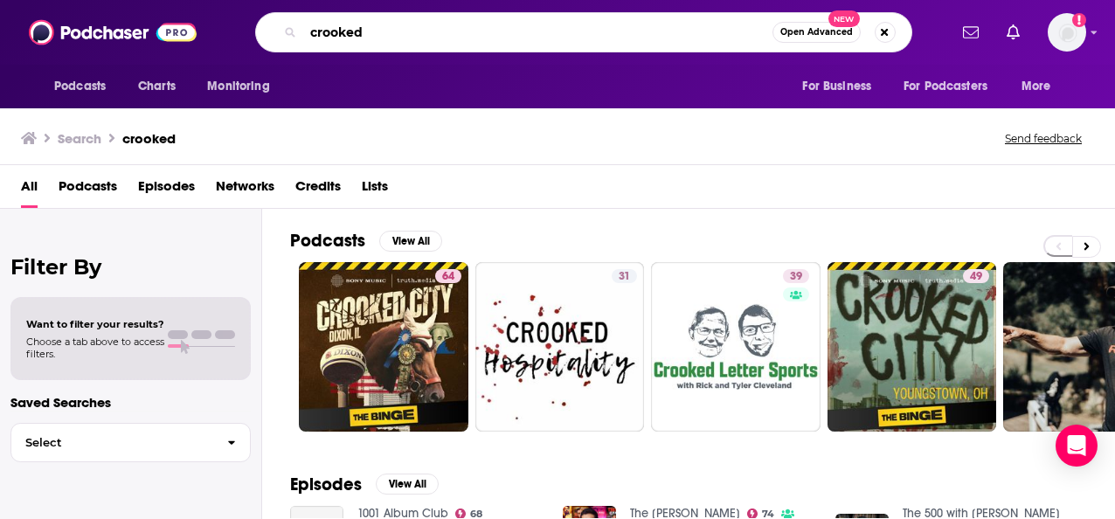
drag, startPoint x: 381, startPoint y: 33, endPoint x: 295, endPoint y: 32, distance: 85.6
click at [295, 32] on div "crooked Open Advanced New" at bounding box center [583, 32] width 657 height 40
type input "offline"
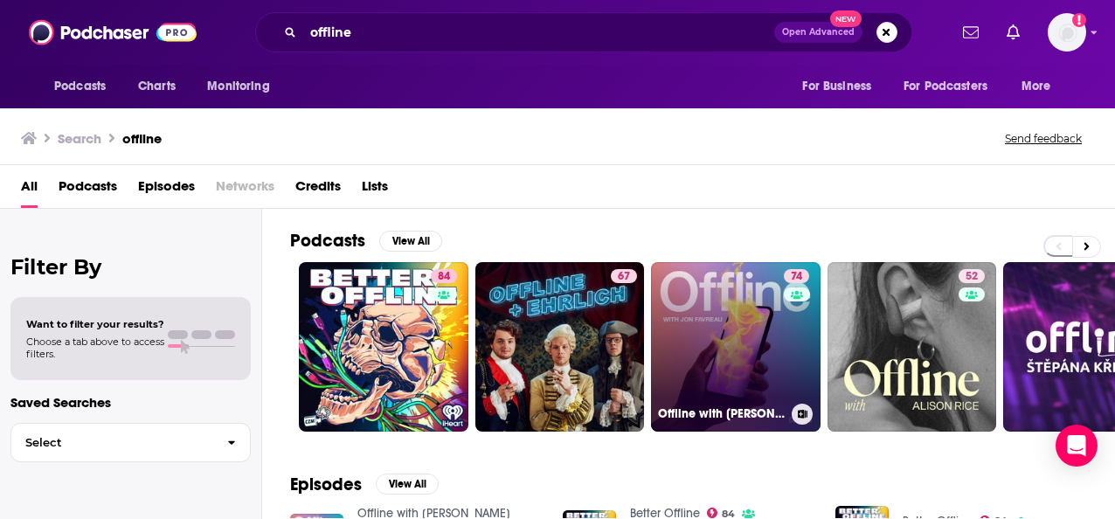
click at [762, 327] on link "74 Offline with [PERSON_NAME]" at bounding box center [735, 346] width 169 height 169
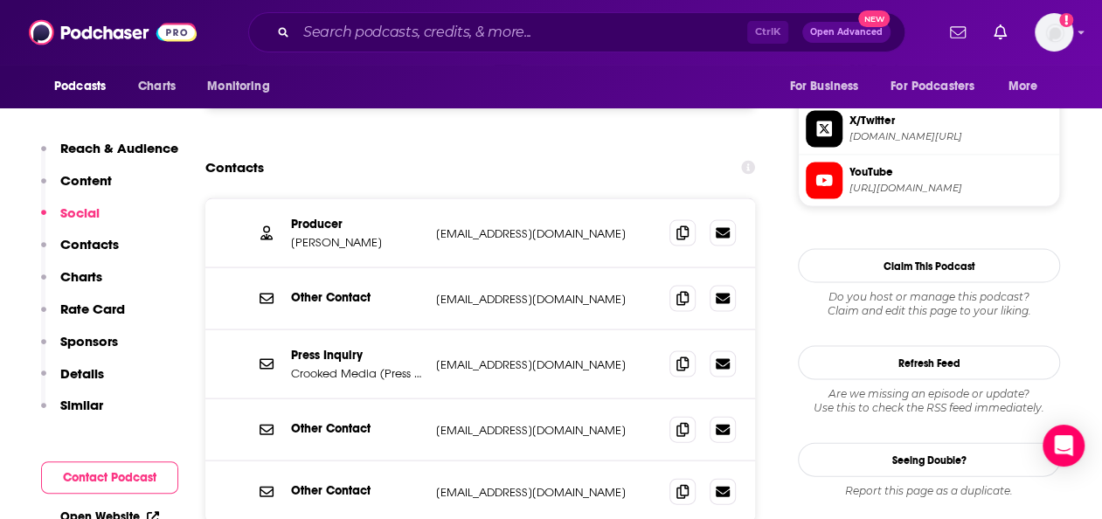
scroll to position [1654, 0]
click at [683, 415] on span at bounding box center [682, 428] width 26 height 26
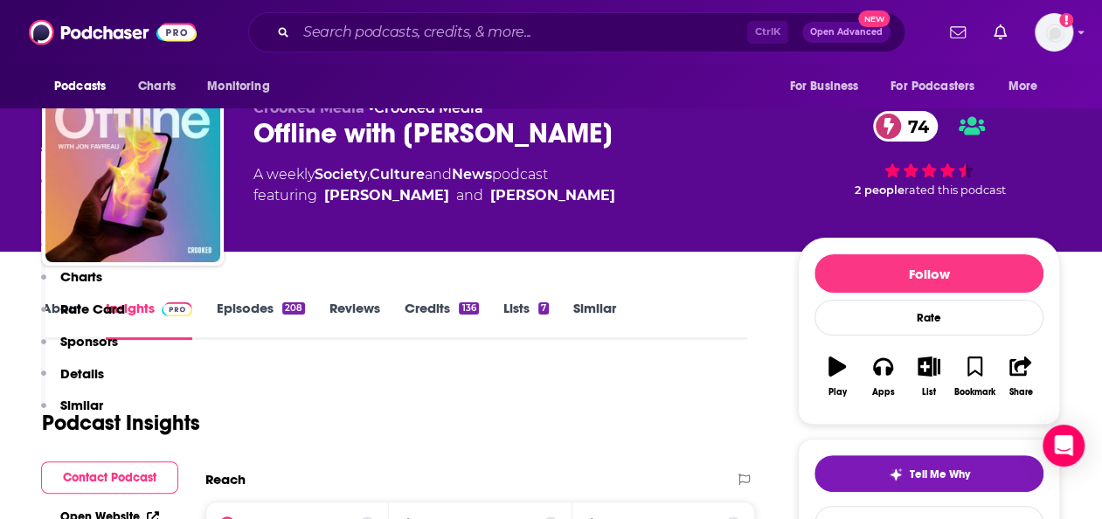
scroll to position [0, 0]
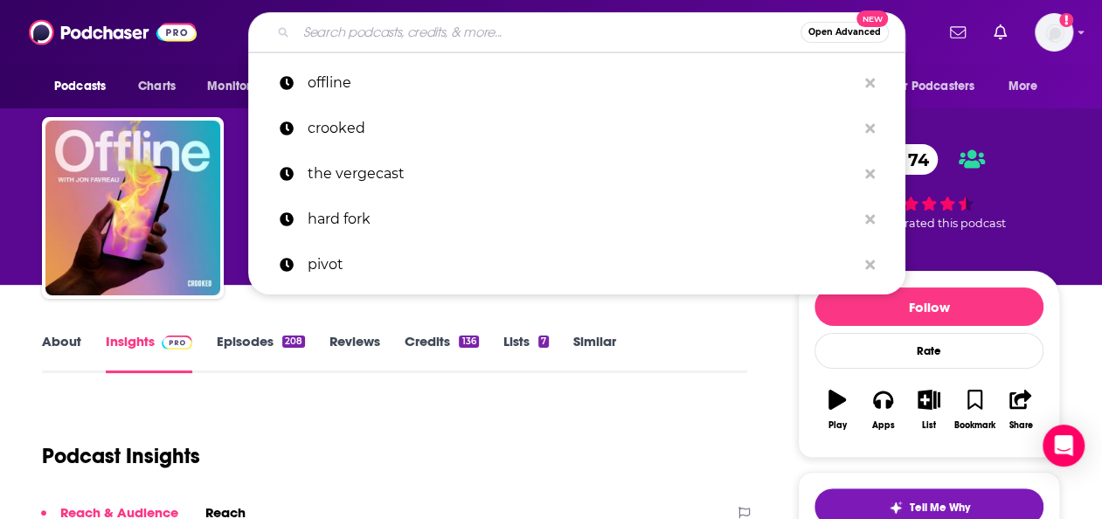
click at [688, 27] on input "Search podcasts, credits, & more..." at bounding box center [548, 32] width 504 height 28
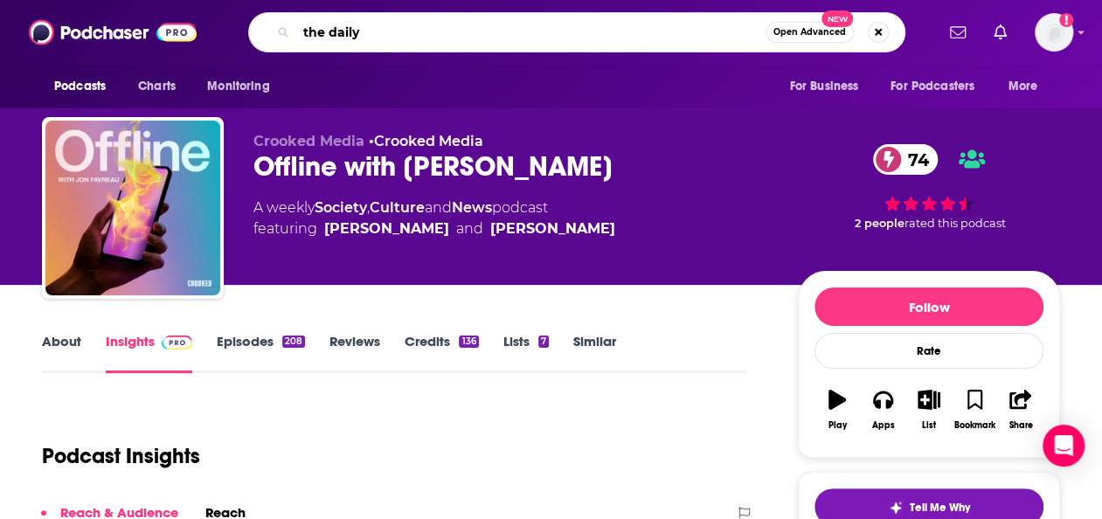
type input "the daily"
click at [402, 6] on div "Podcasts Charts Monitoring the daily Open Advanced New For Business For Podcast…" at bounding box center [551, 32] width 1102 height 65
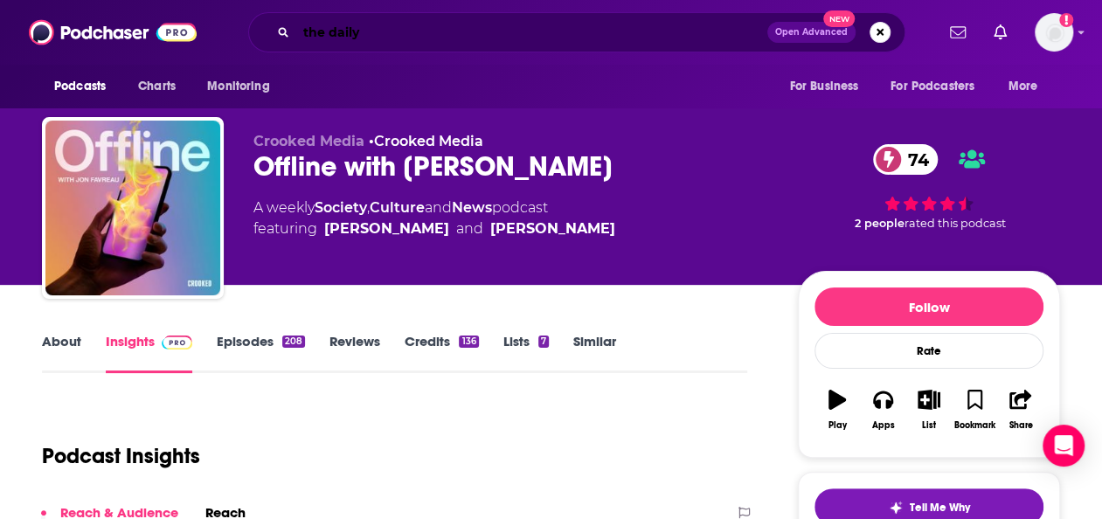
click at [416, 28] on input "the daily" at bounding box center [531, 32] width 471 height 28
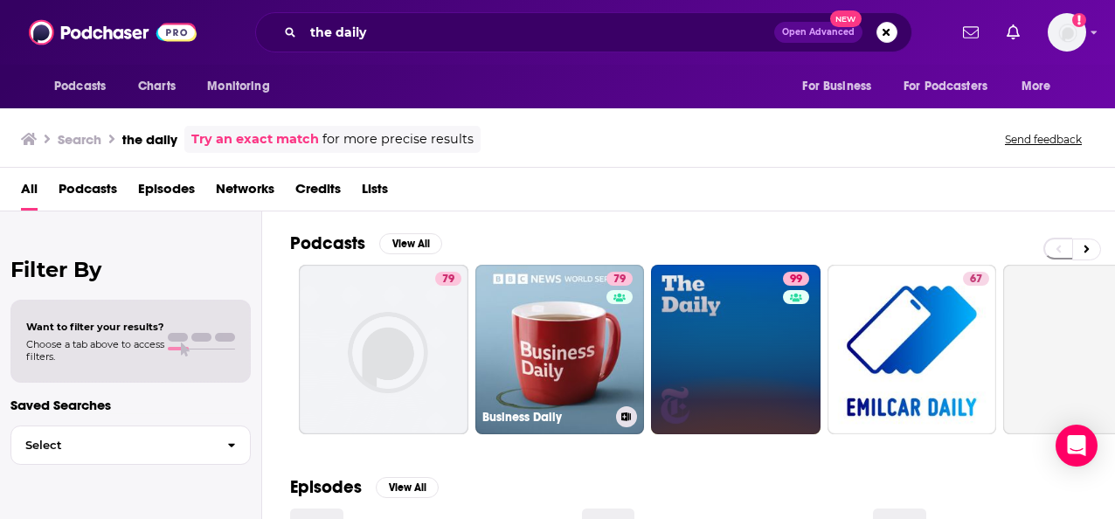
click at [744, 329] on link "99" at bounding box center [735, 349] width 169 height 169
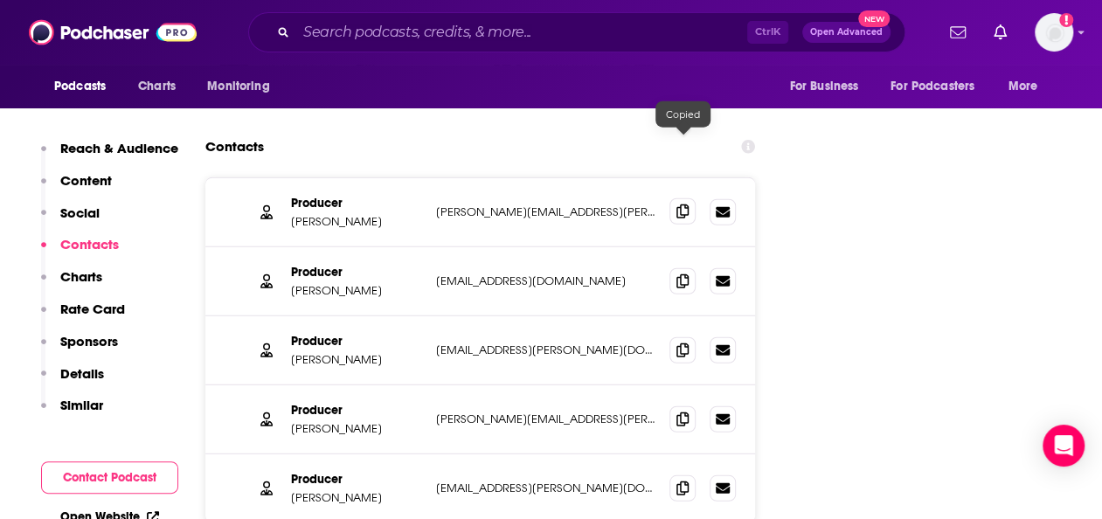
click at [685, 204] on icon at bounding box center [682, 211] width 12 height 14
click at [682, 273] on icon at bounding box center [682, 280] width 12 height 14
click at [689, 336] on span at bounding box center [682, 349] width 26 height 26
click at [533, 31] on input "Search podcasts, credits, & more..." at bounding box center [521, 32] width 451 height 28
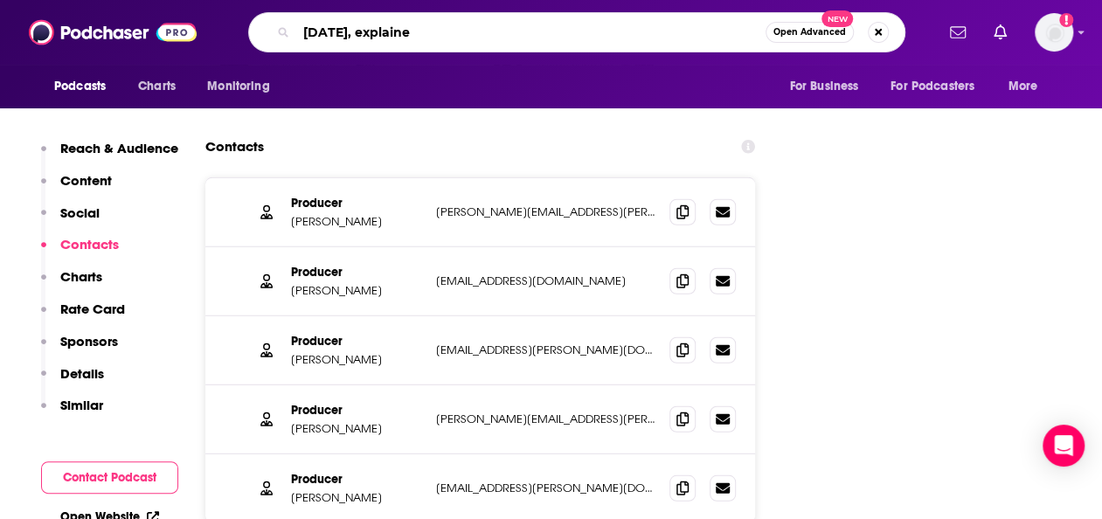
type input "[DATE], explained"
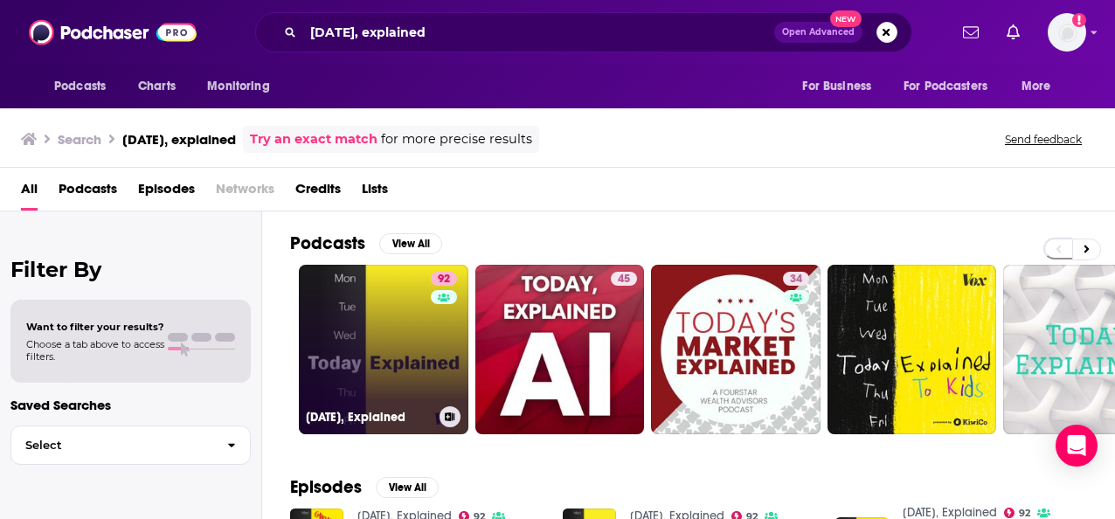
click at [396, 352] on link "92 [DATE], Explained" at bounding box center [383, 349] width 169 height 169
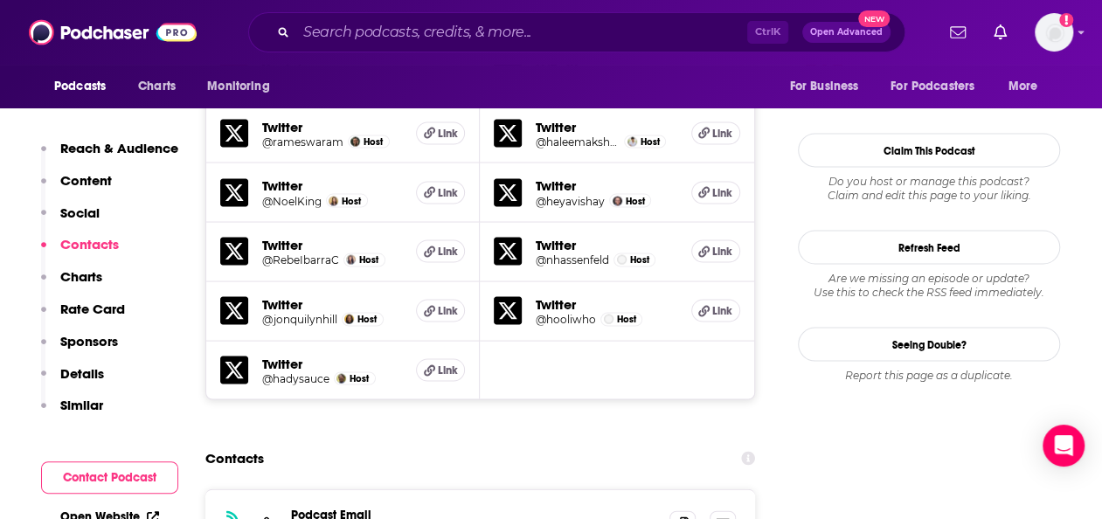
scroll to position [1868, 0]
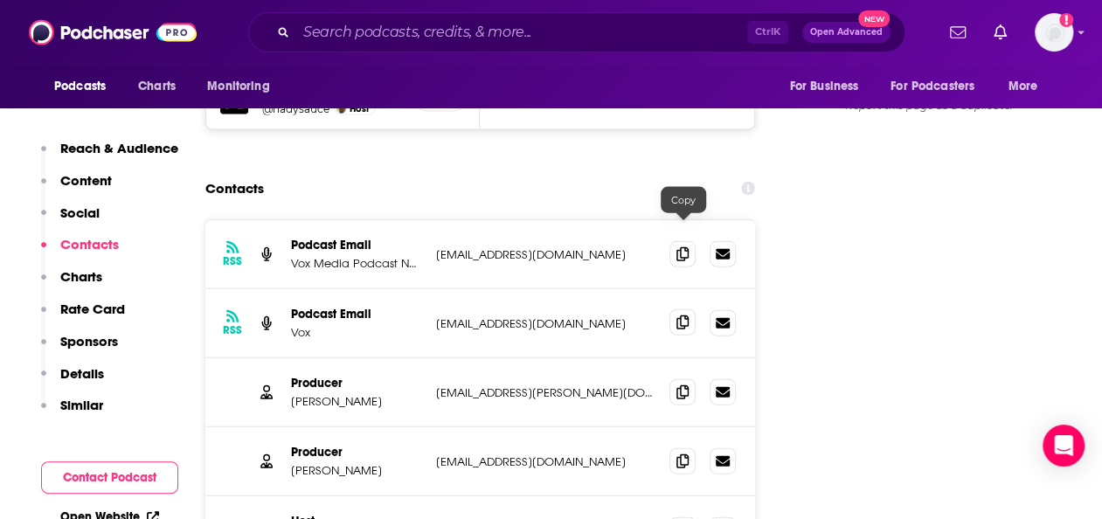
click at [681, 315] on icon at bounding box center [682, 322] width 12 height 14
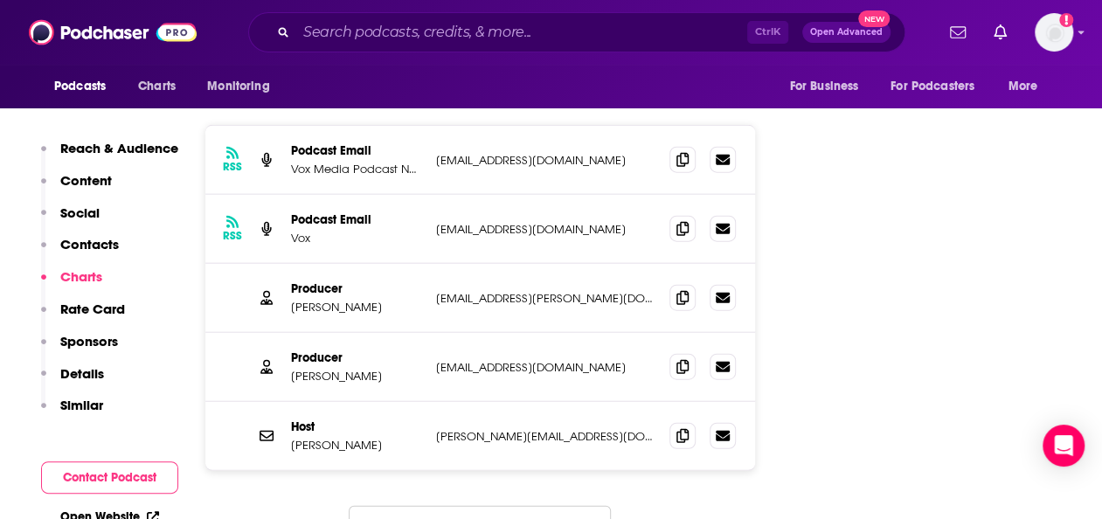
scroll to position [1945, 0]
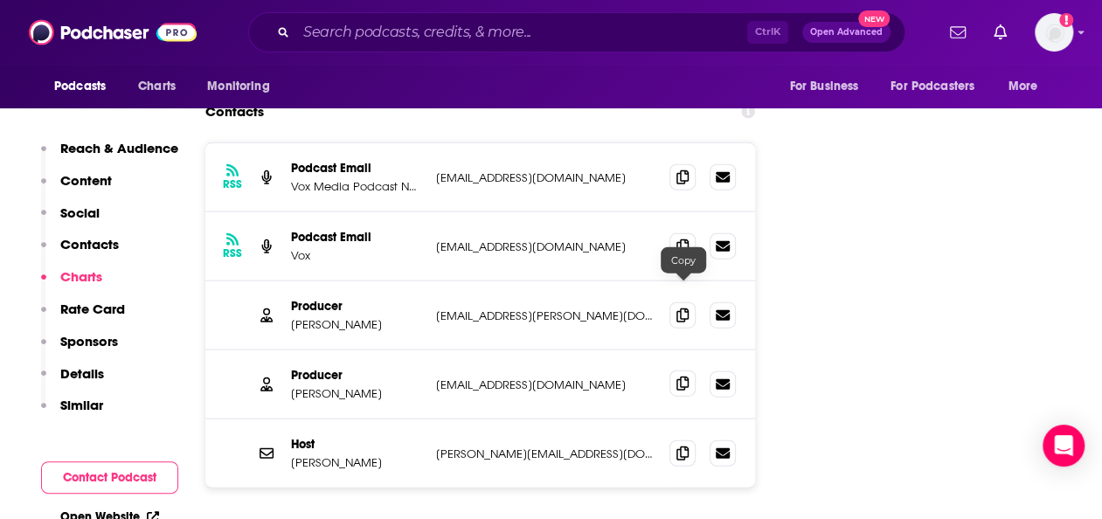
click at [687, 377] on icon at bounding box center [682, 384] width 12 height 14
click at [678, 370] on span at bounding box center [682, 383] width 26 height 26
click at [679, 308] on icon at bounding box center [682, 315] width 12 height 14
click at [599, 16] on div "Ctrl K Open Advanced New" at bounding box center [576, 32] width 657 height 40
click at [601, 23] on input "Search podcasts, credits, & more..." at bounding box center [521, 32] width 451 height 28
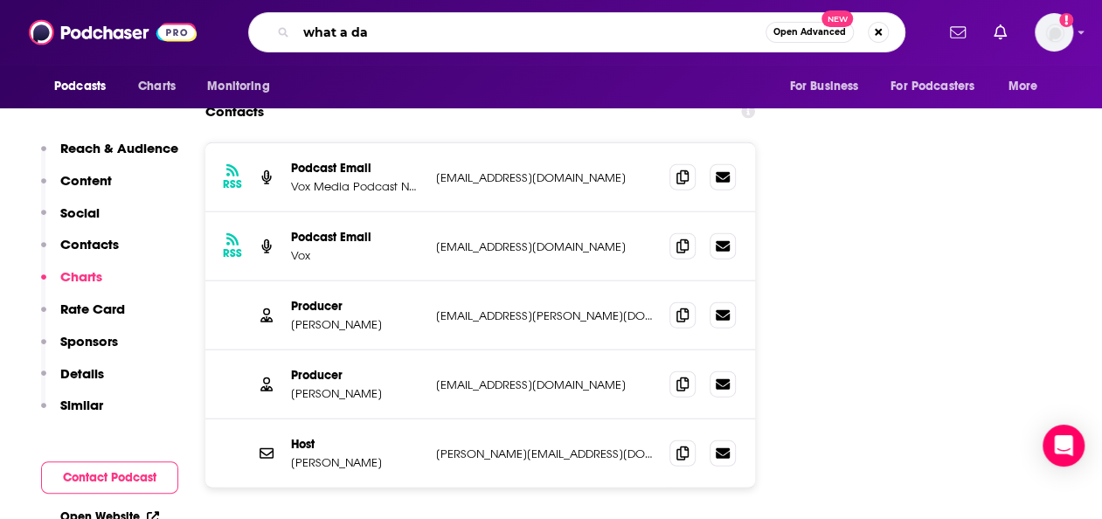
type input "what a day"
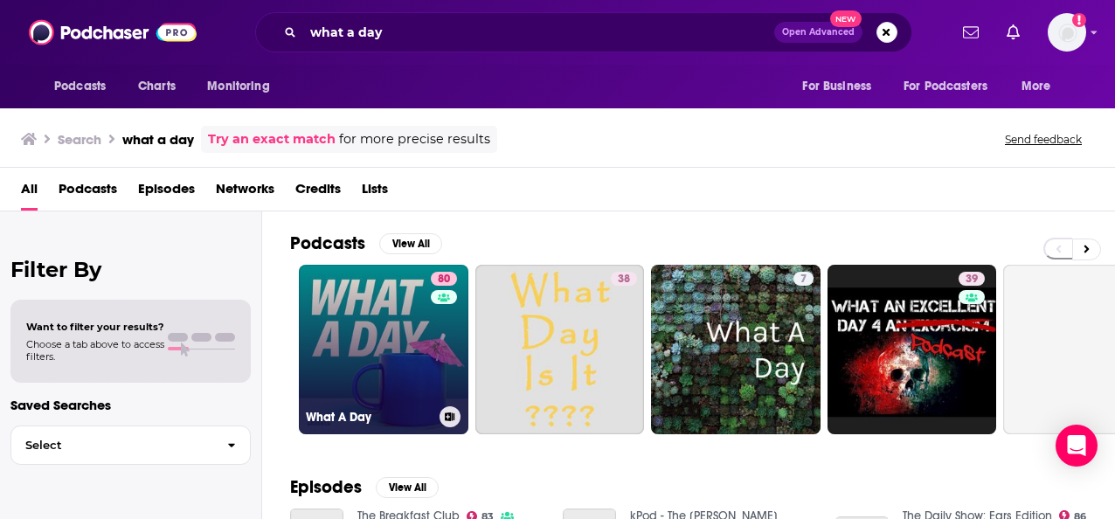
click at [385, 379] on link "80 What A Day" at bounding box center [383, 349] width 169 height 169
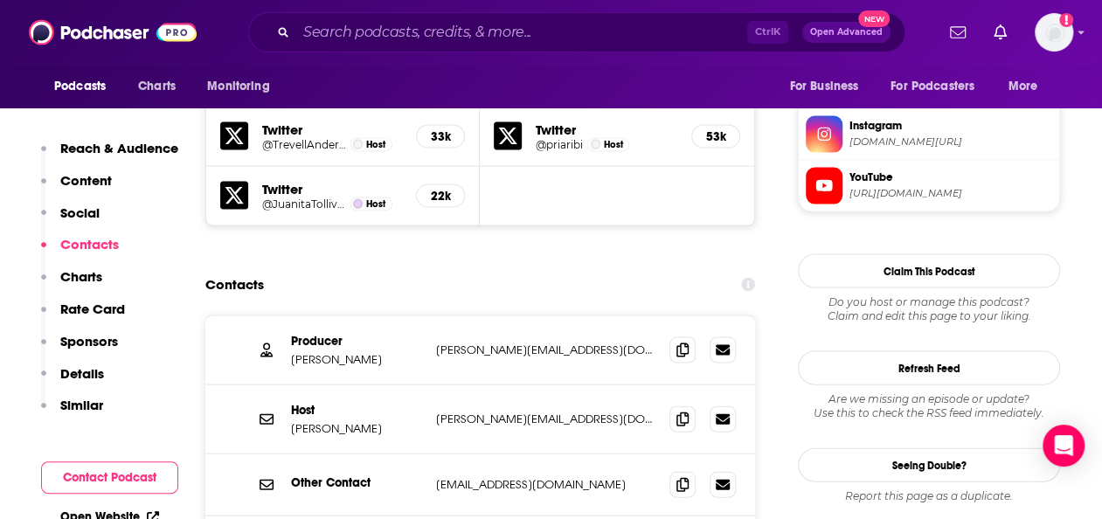
scroll to position [1781, 0]
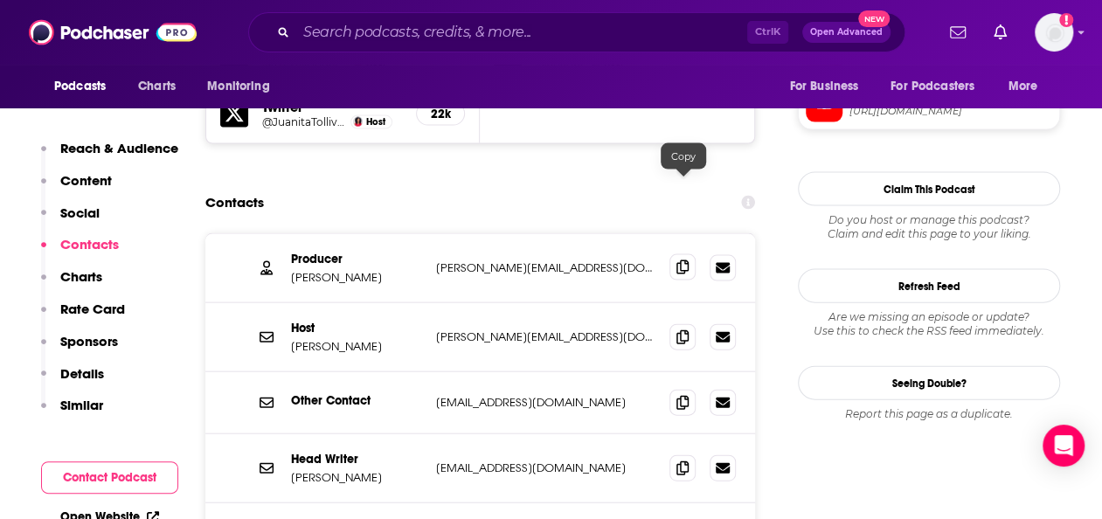
click at [684, 260] on icon at bounding box center [682, 267] width 12 height 14
click at [686, 460] on icon at bounding box center [682, 467] width 12 height 14
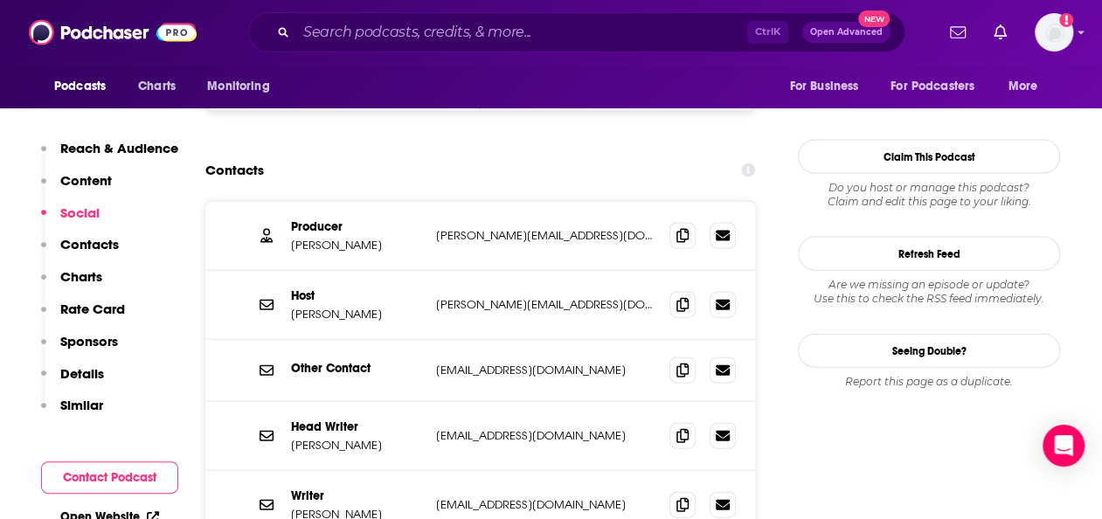
scroll to position [1779, 0]
